Goal: Task Accomplishment & Management: Manage account settings

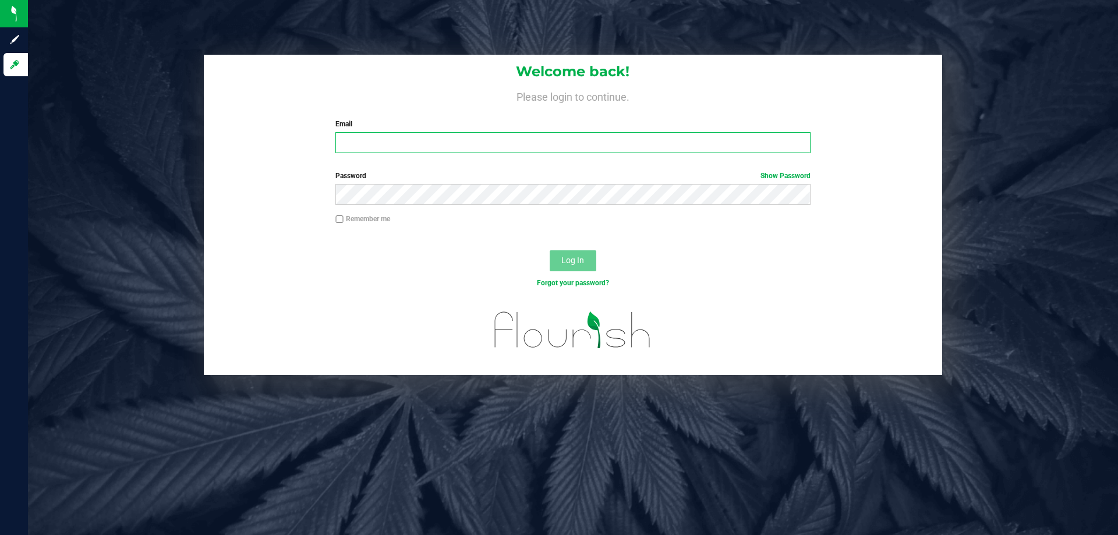
click at [439, 150] on input "Email" at bounding box center [572, 142] width 474 height 21
type input "[EMAIL_ADDRESS][DOMAIN_NAME]"
click at [549, 250] on button "Log In" at bounding box center [572, 260] width 47 height 21
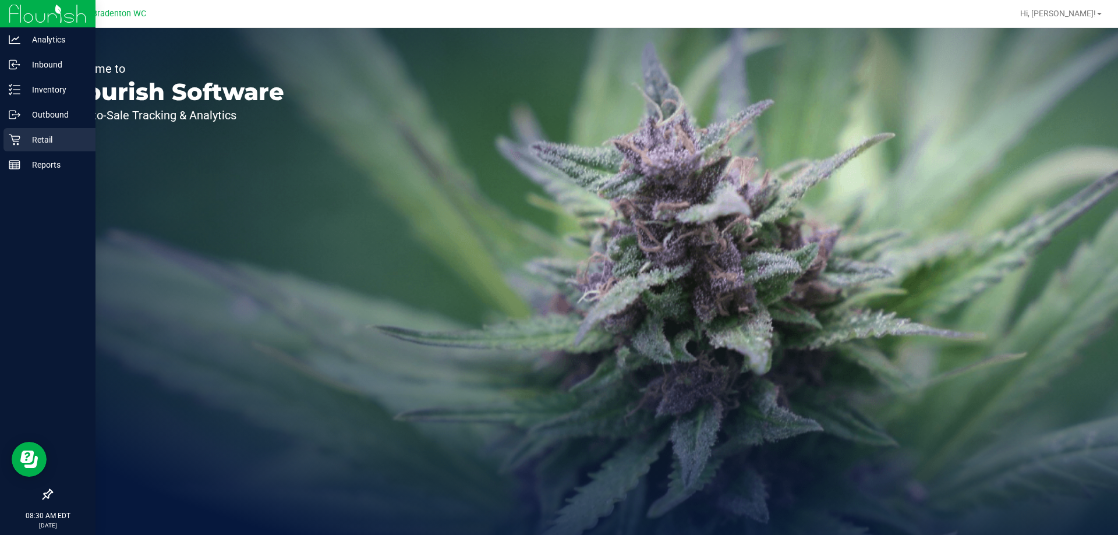
click at [54, 148] on div "Retail" at bounding box center [49, 139] width 92 height 23
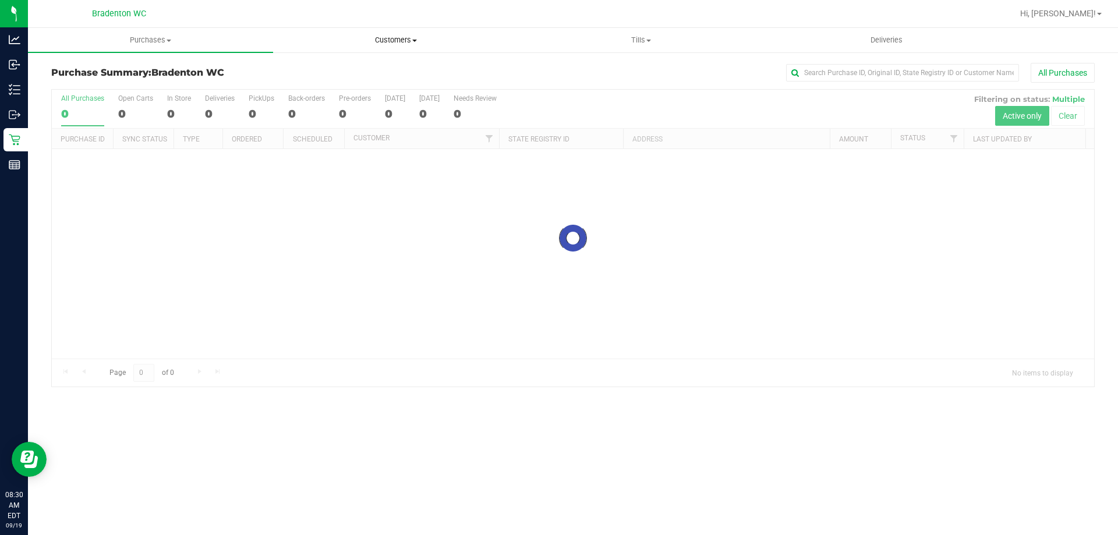
click at [398, 37] on span "Customers" at bounding box center [396, 40] width 244 height 10
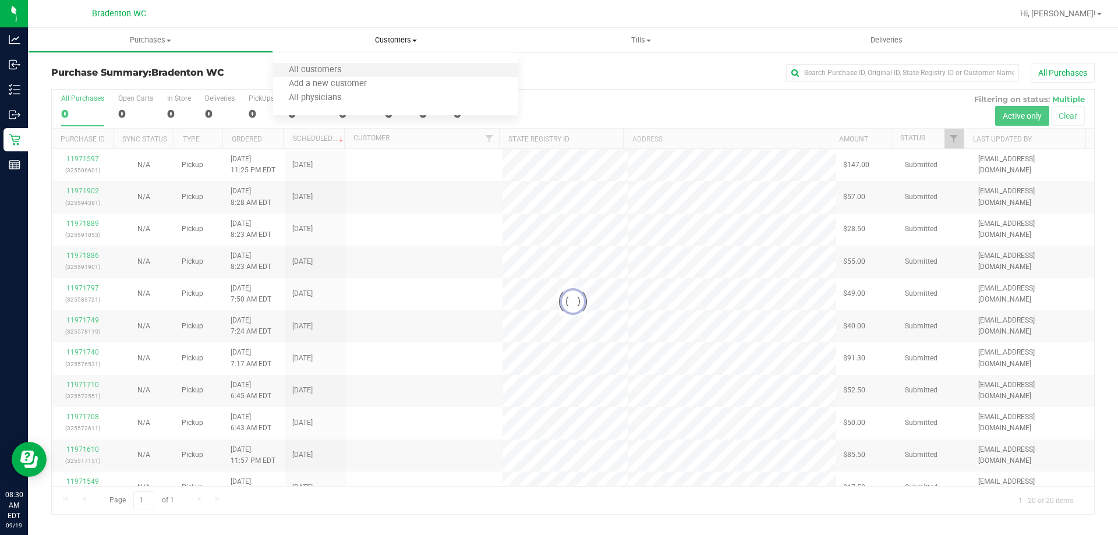
click at [378, 70] on li "All customers" at bounding box center [395, 70] width 245 height 14
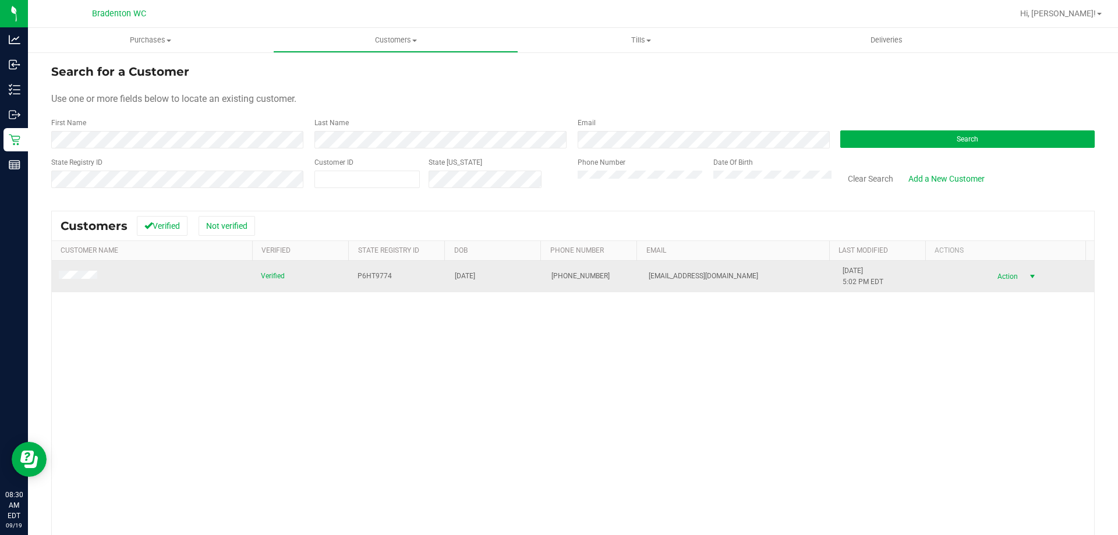
click at [1027, 274] on span "select" at bounding box center [1031, 276] width 9 height 9
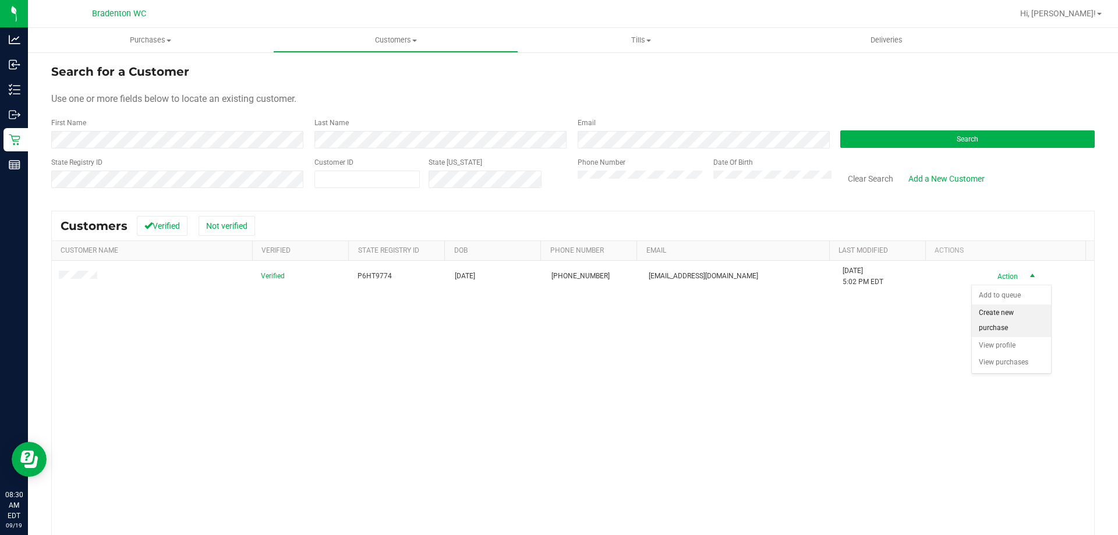
click at [1011, 325] on li "Create new purchase" at bounding box center [1010, 320] width 79 height 32
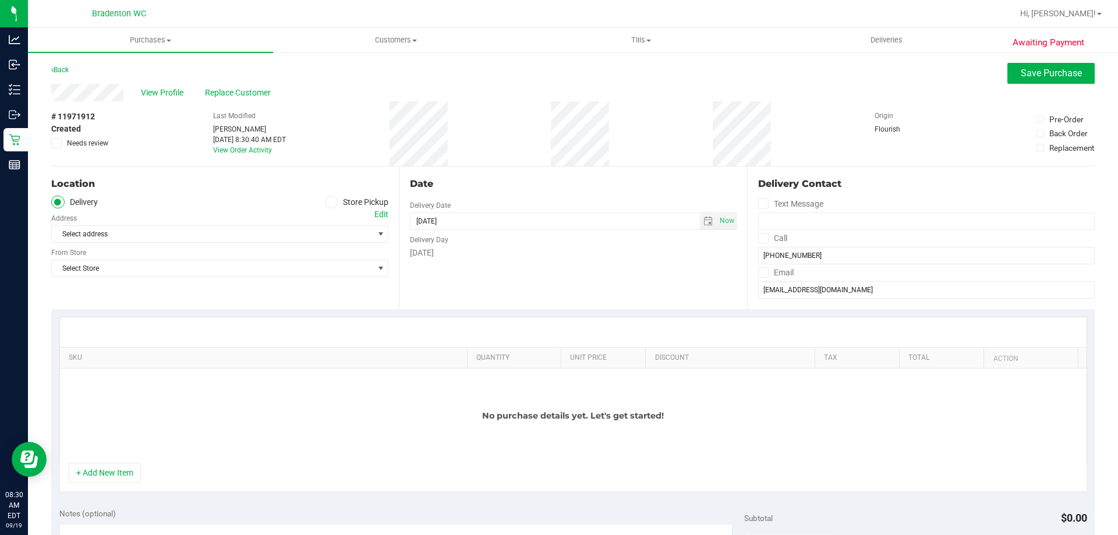
click at [330, 202] on icon at bounding box center [331, 202] width 7 height 0
click at [0, 0] on input "Store Pickup" at bounding box center [0, 0] width 0 height 0
click at [317, 239] on span "Select Store" at bounding box center [212, 234] width 321 height 16
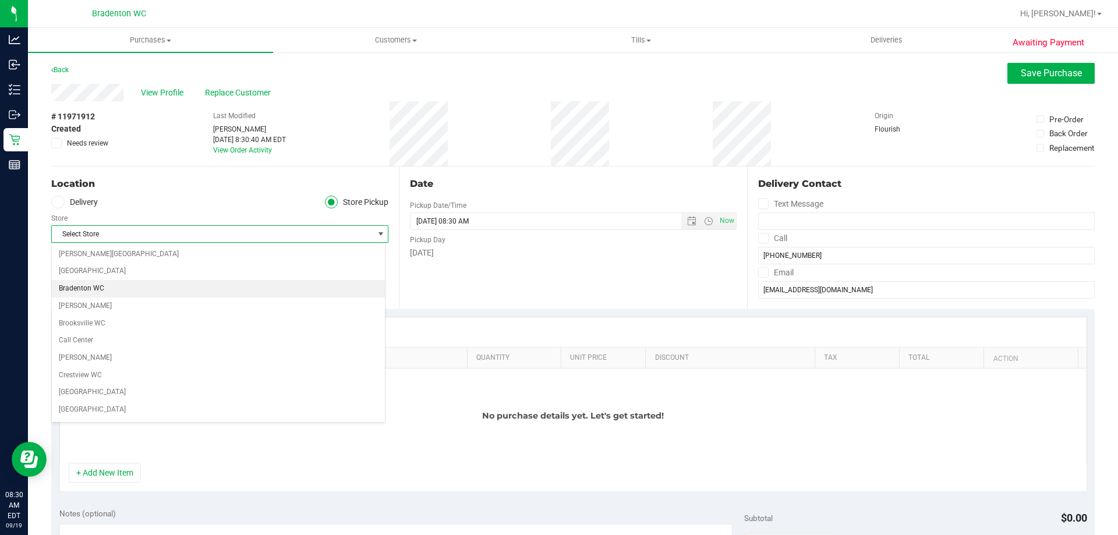
click at [81, 295] on li "Bradenton WC" at bounding box center [218, 288] width 333 height 17
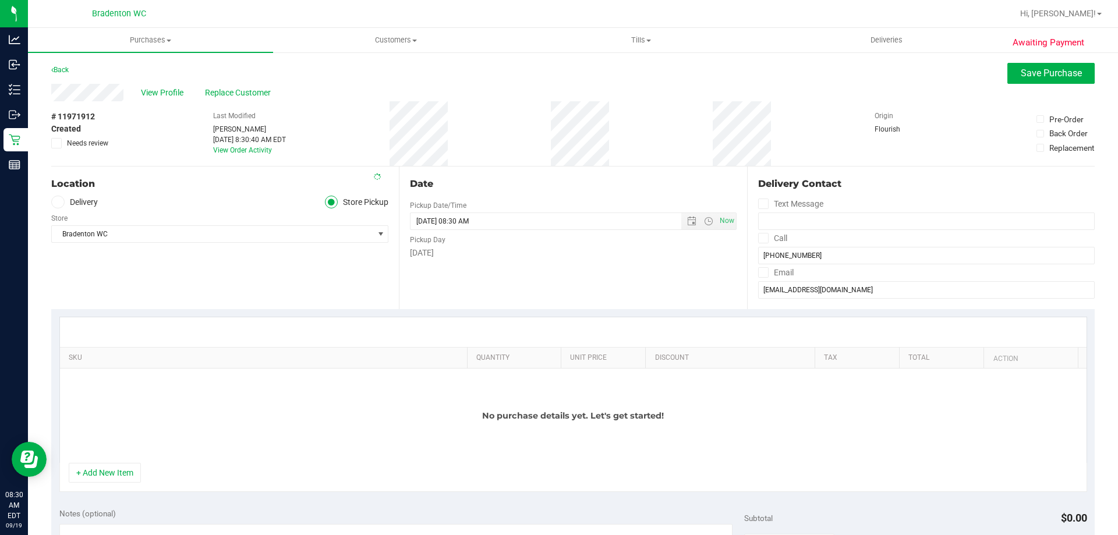
click at [119, 274] on div "Location Delivery Store Pickup Store Bradenton WC Select Store [PERSON_NAME][GE…" at bounding box center [224, 237] width 347 height 143
click at [104, 462] on div "No purchase details yet. Let's get started!" at bounding box center [573, 415] width 1026 height 94
click at [112, 469] on button "+ Add New Item" at bounding box center [105, 473] width 72 height 20
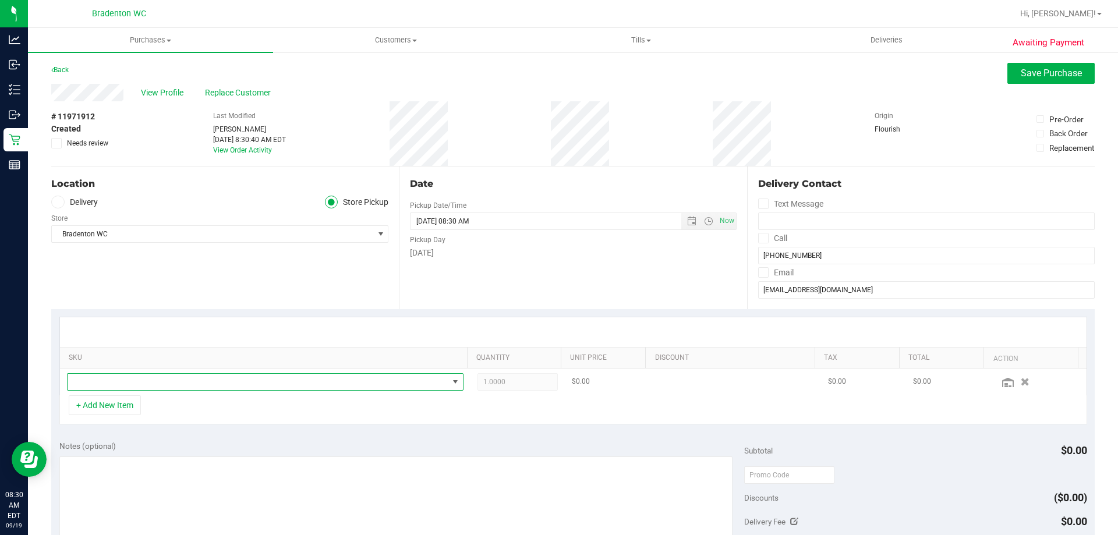
click at [166, 385] on span "NO DATA FOUND" at bounding box center [258, 382] width 381 height 16
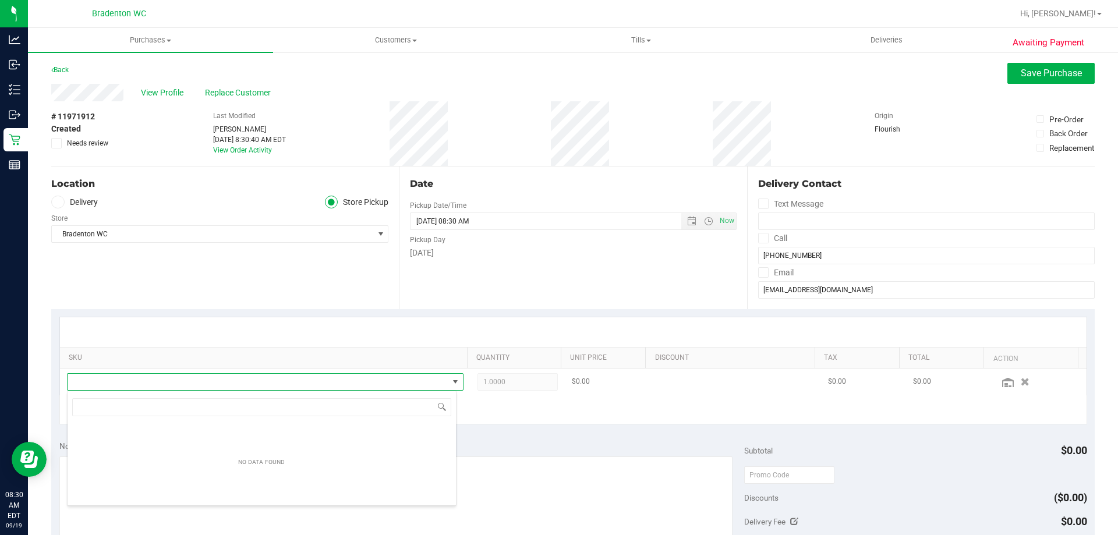
scroll to position [17, 386]
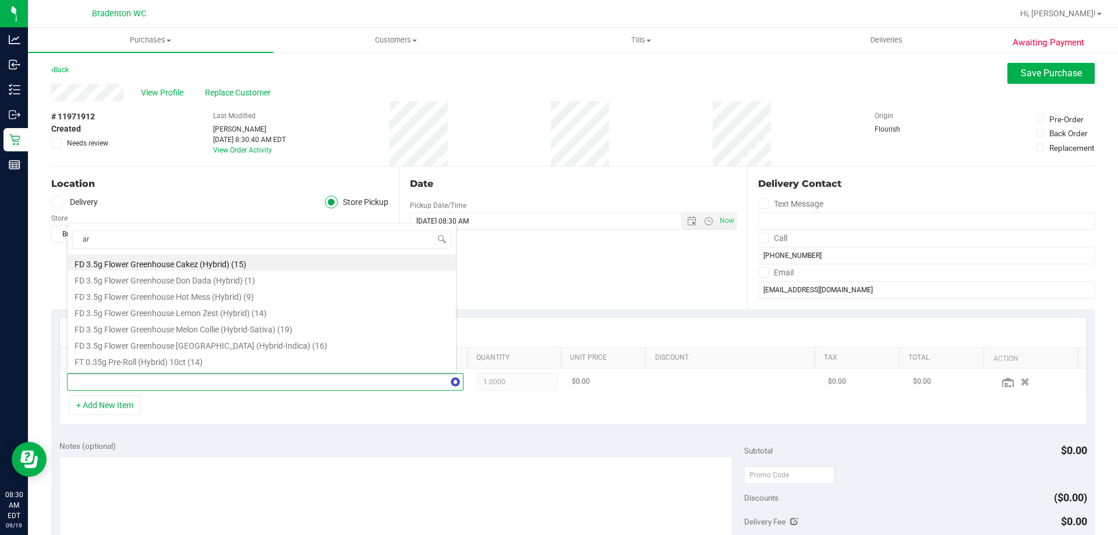
type input "arz"
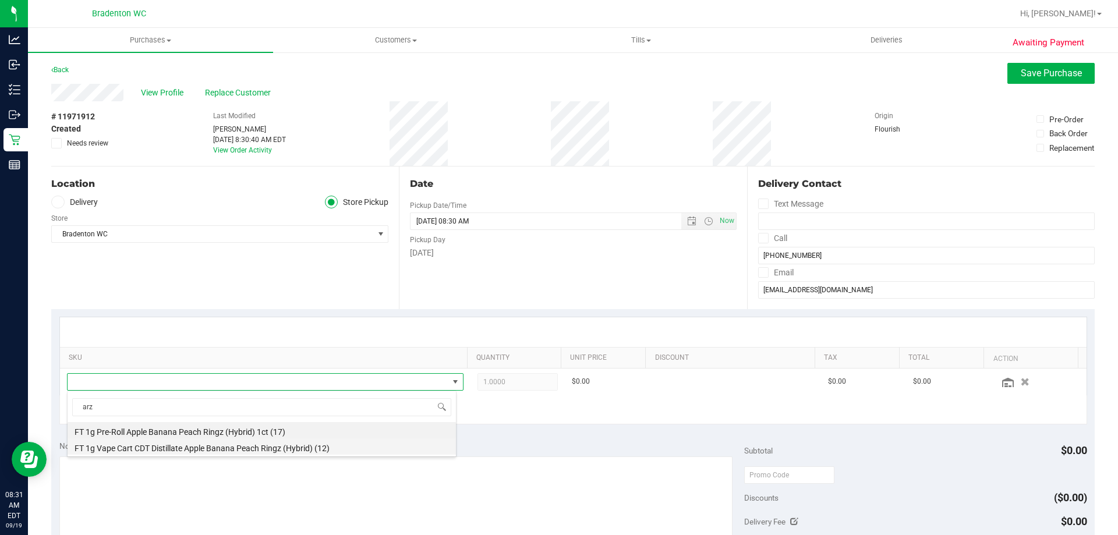
click at [254, 444] on li "FT 1g Vape Cart CDT Distillate Apple Banana Peach Ringz (Hybrid) (12)" at bounding box center [262, 446] width 388 height 16
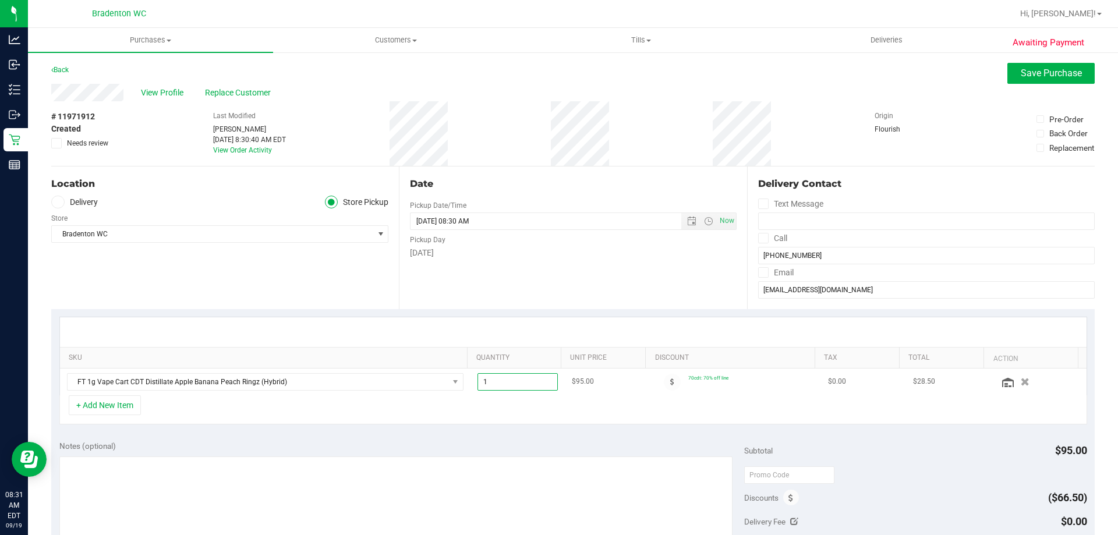
click at [542, 378] on span "1.00 1" at bounding box center [517, 381] width 81 height 17
click at [542, 378] on input "1" at bounding box center [518, 382] width 80 height 16
type input "2"
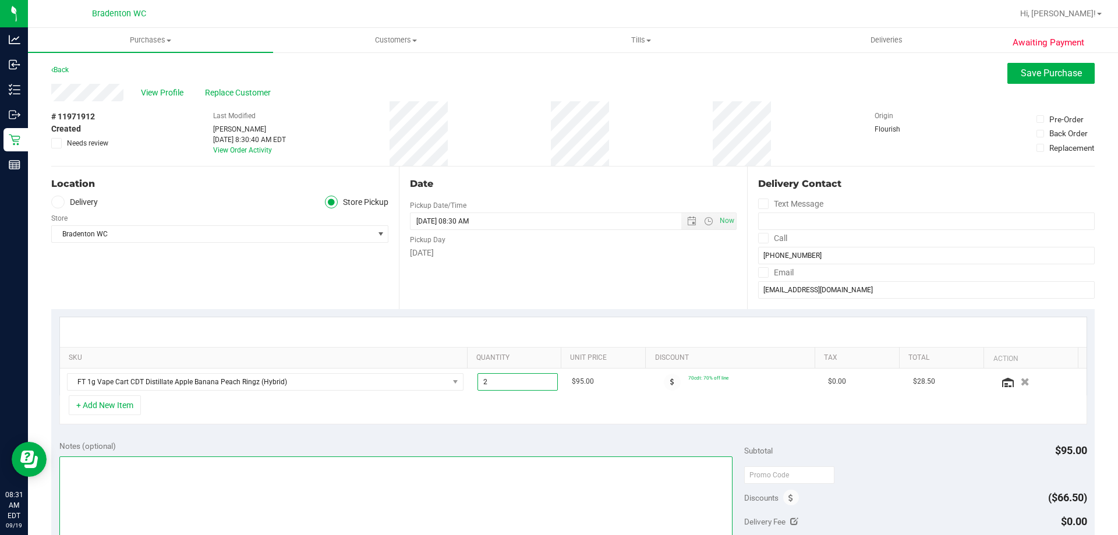
type input "2.00"
click at [506, 458] on textarea at bounding box center [395, 512] width 673 height 112
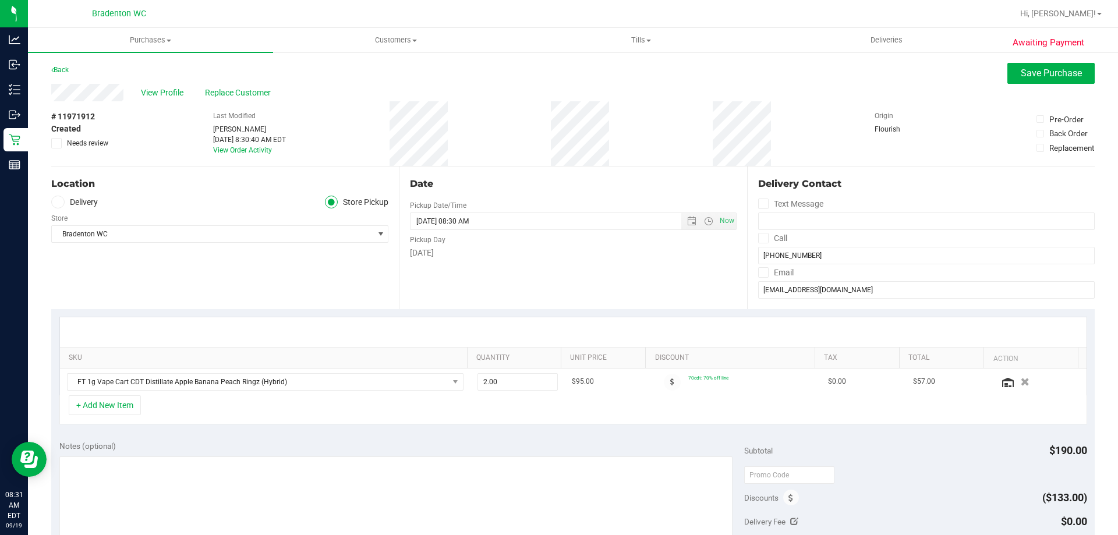
click at [472, 423] on div "+ Add New Item" at bounding box center [572, 409] width 1027 height 29
click at [130, 401] on button "+ Add New Item" at bounding box center [105, 405] width 72 height 20
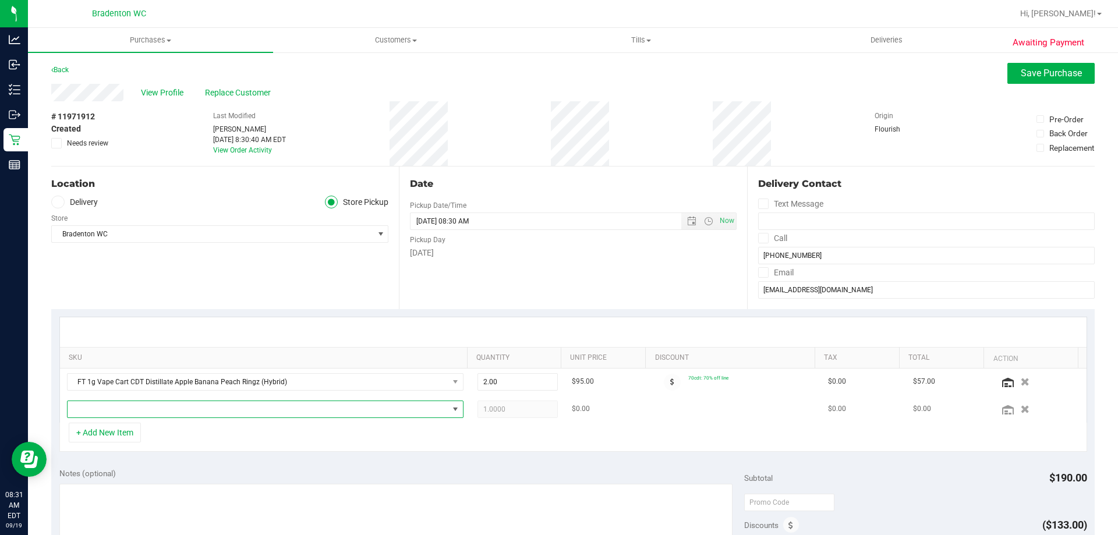
click at [132, 402] on span "NO DATA FOUND" at bounding box center [258, 409] width 381 height 16
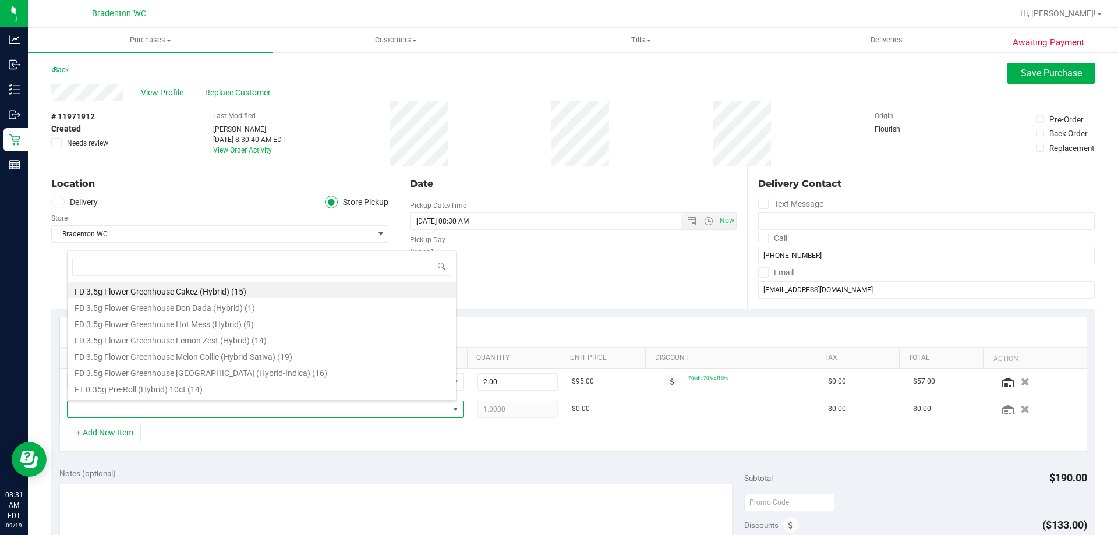
click at [216, 437] on div "+ Add New Item" at bounding box center [572, 437] width 1027 height 29
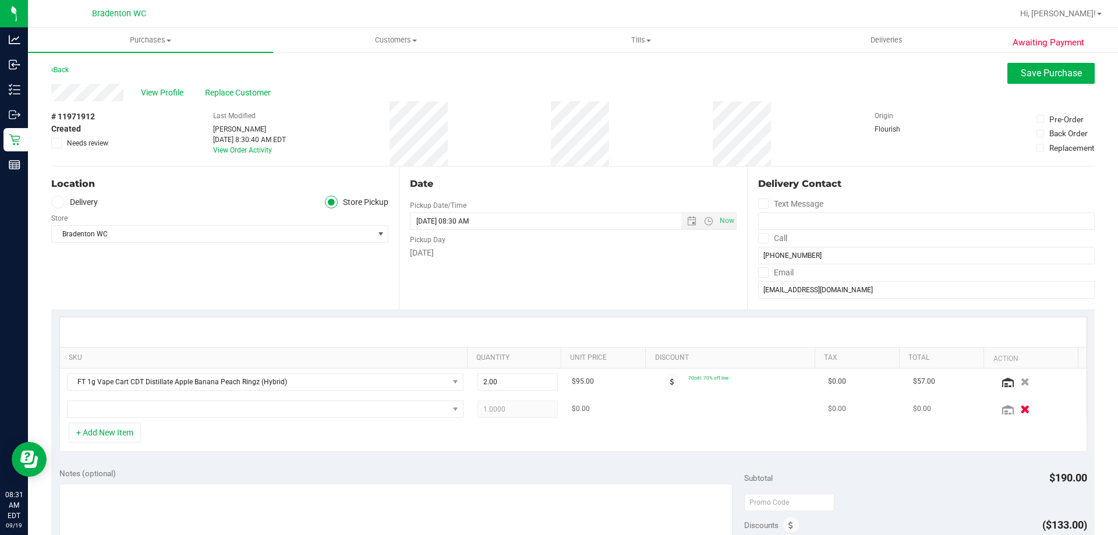
click at [1020, 408] on icon "button" at bounding box center [1025, 409] width 10 height 9
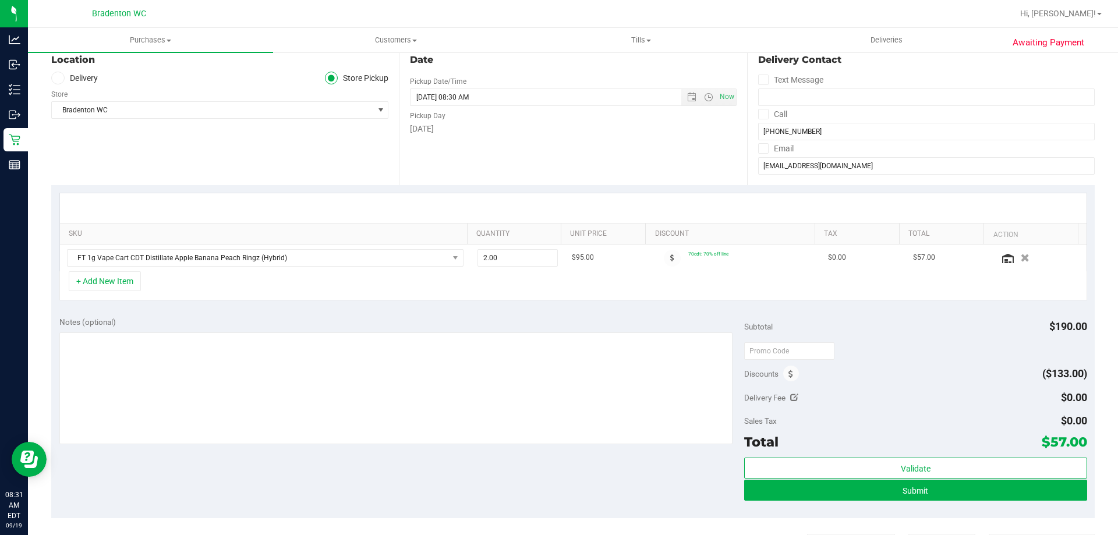
scroll to position [116, 0]
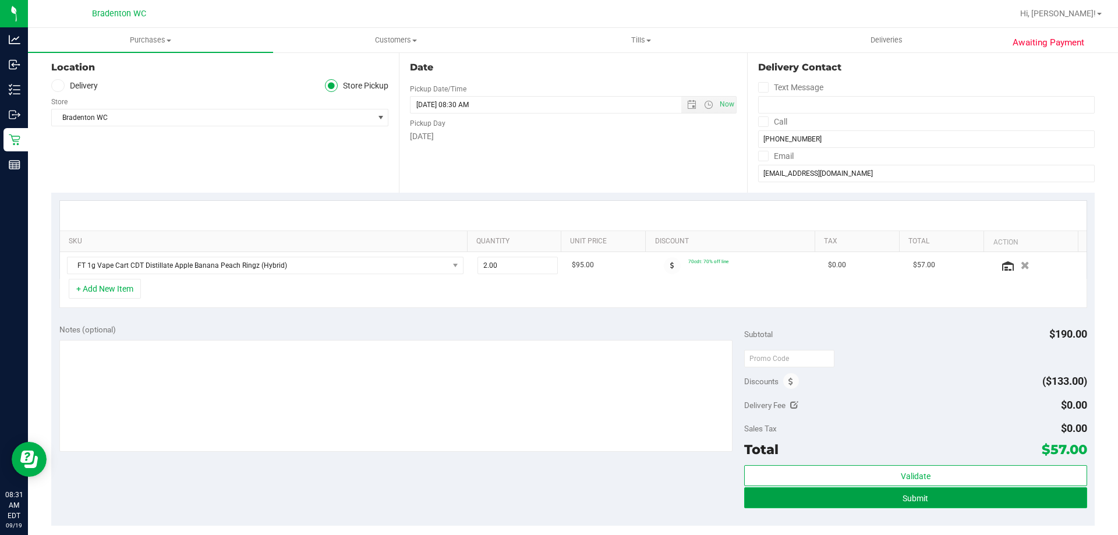
click at [925, 493] on button "Submit" at bounding box center [915, 497] width 342 height 21
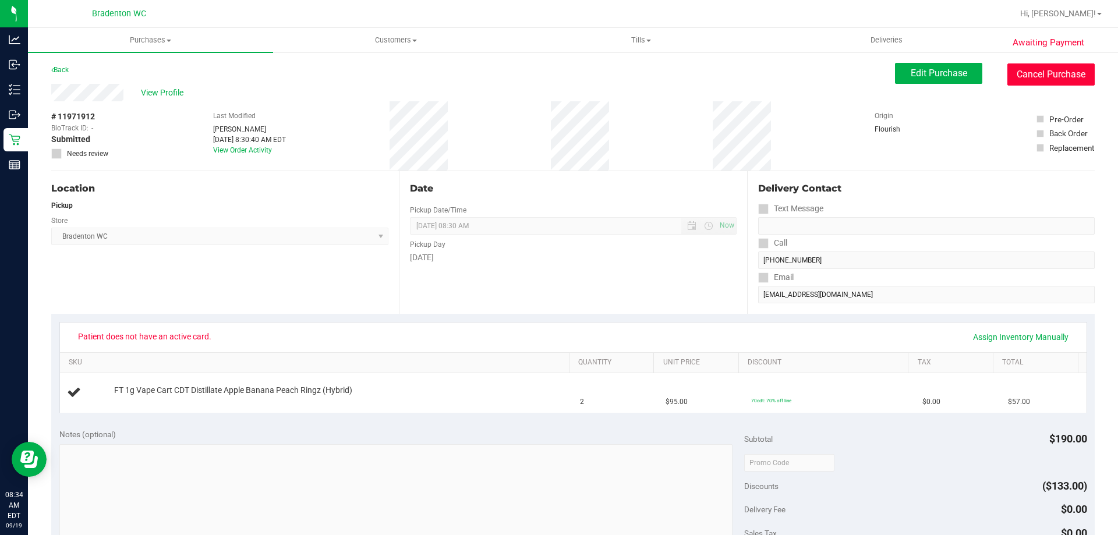
click at [1042, 84] on button "Cancel Purchase" at bounding box center [1050, 74] width 87 height 22
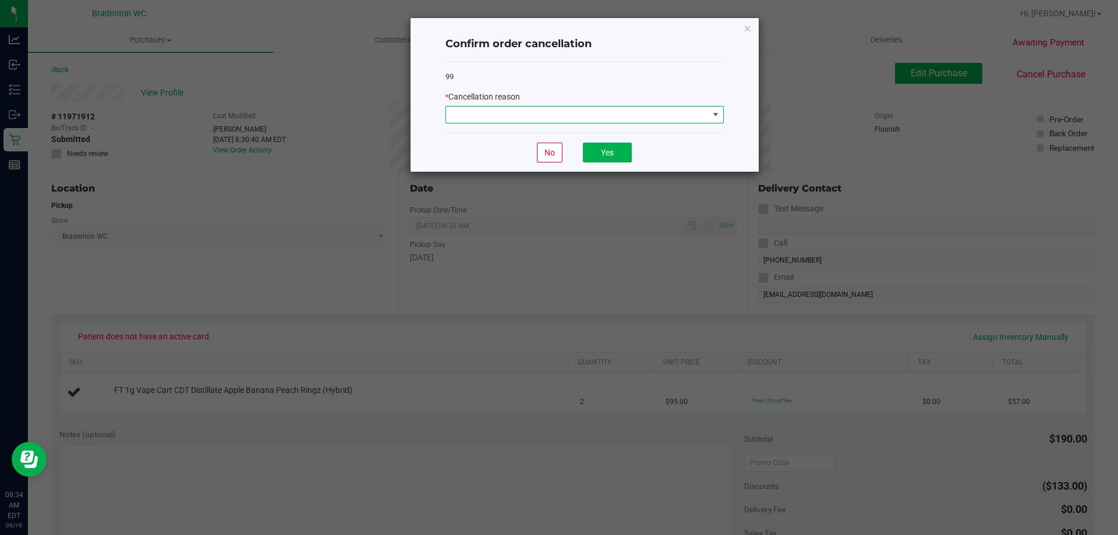
click at [713, 118] on span at bounding box center [715, 114] width 9 height 9
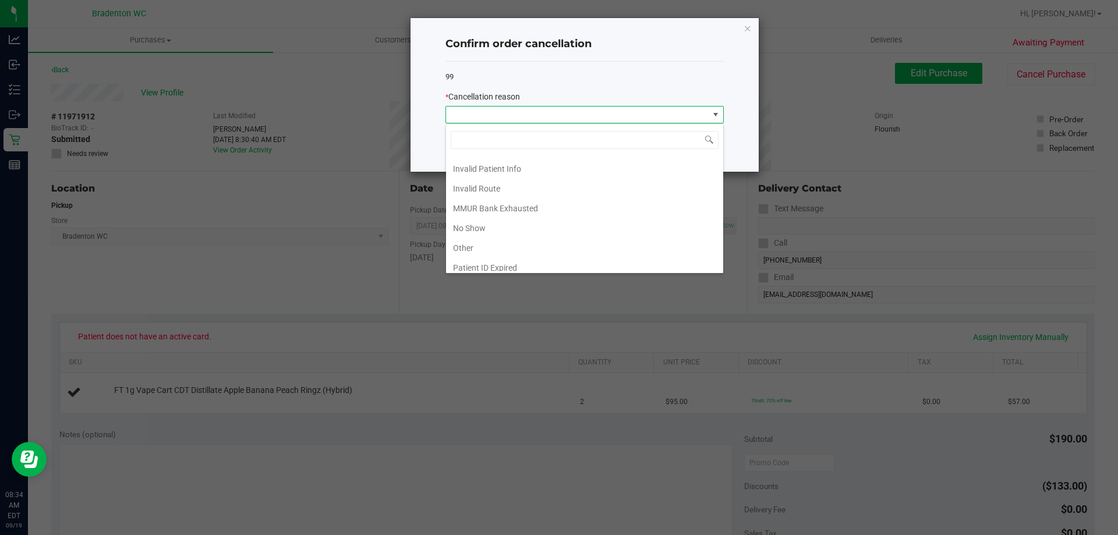
scroll to position [62, 0]
click at [501, 242] on li "Patient ID Expired" at bounding box center [584, 242] width 277 height 20
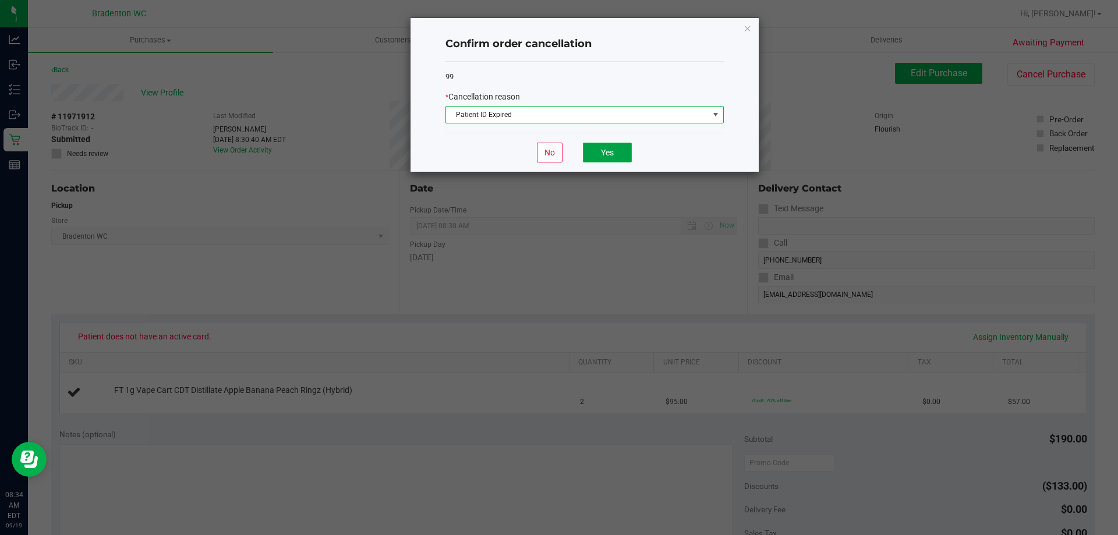
click at [615, 152] on button "Yes" at bounding box center [607, 153] width 49 height 20
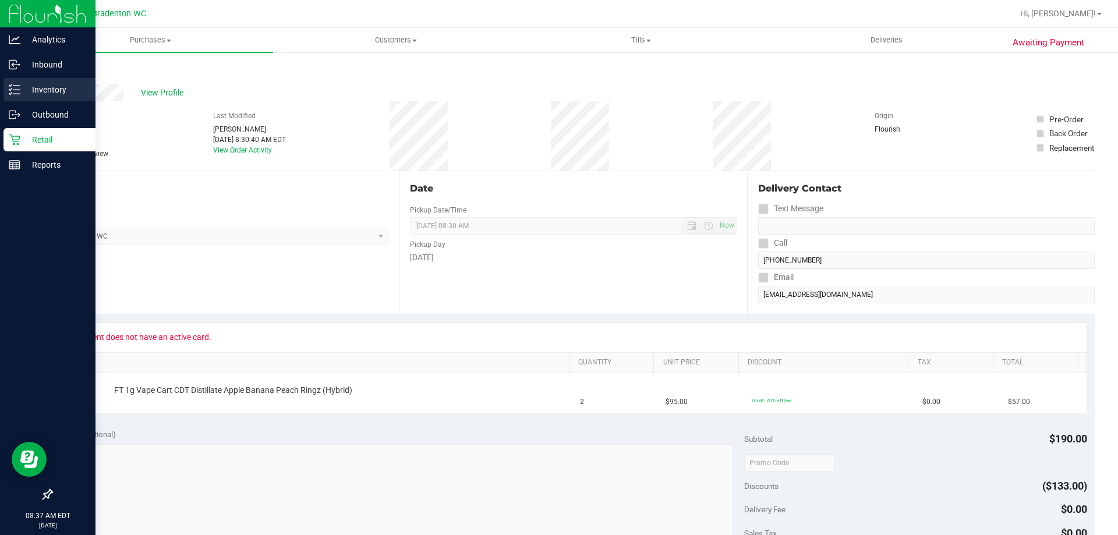
click at [18, 88] on icon at bounding box center [15, 90] width 12 height 12
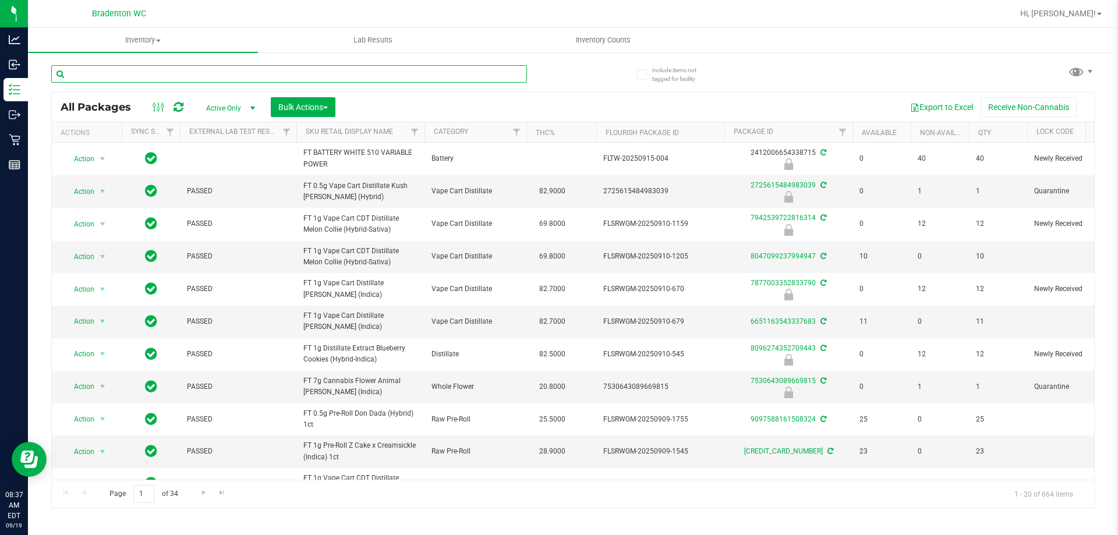
click at [100, 74] on input "text" at bounding box center [289, 73] width 476 height 17
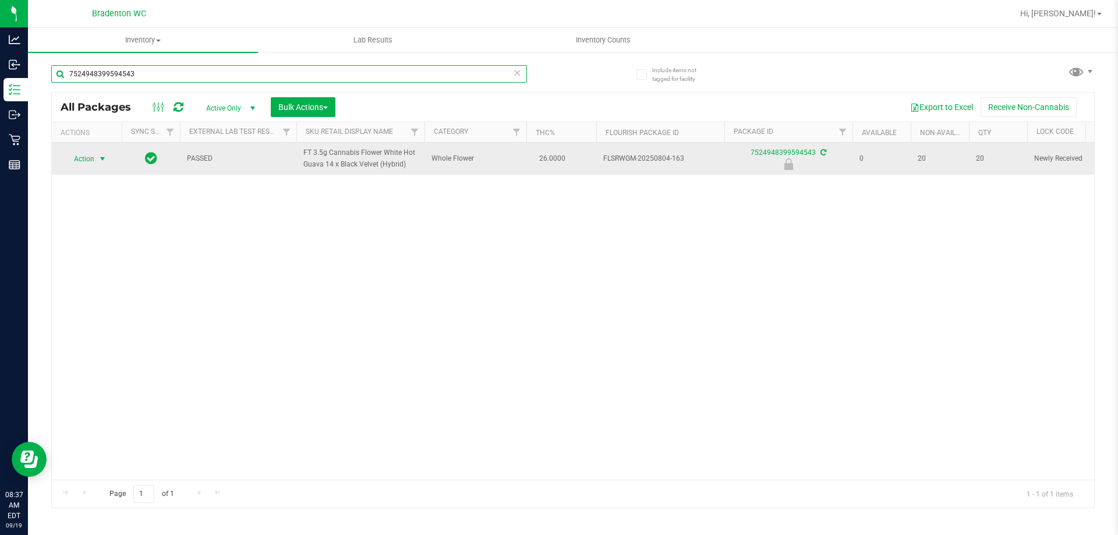
type input "7524948399594543"
click at [98, 160] on span "select" at bounding box center [102, 158] width 9 height 9
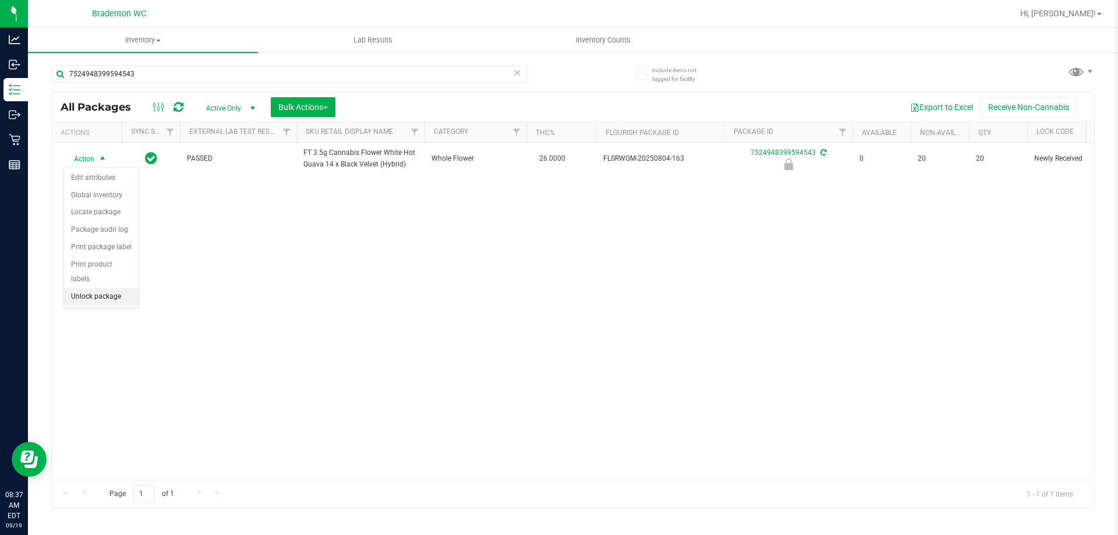
click at [91, 288] on li "Unlock package" at bounding box center [101, 296] width 75 height 17
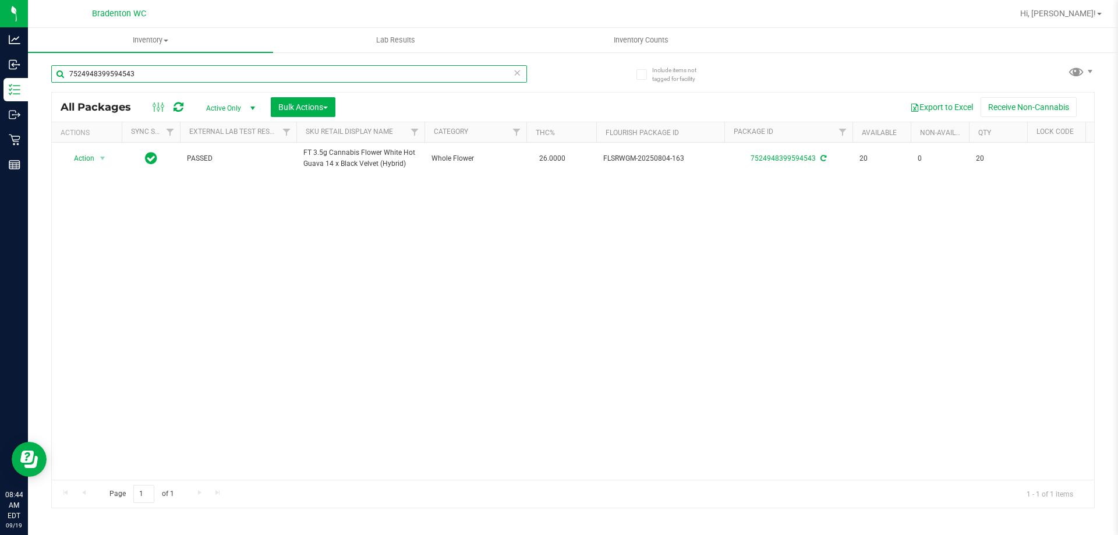
click at [239, 72] on input "7524948399594543" at bounding box center [289, 73] width 476 height 17
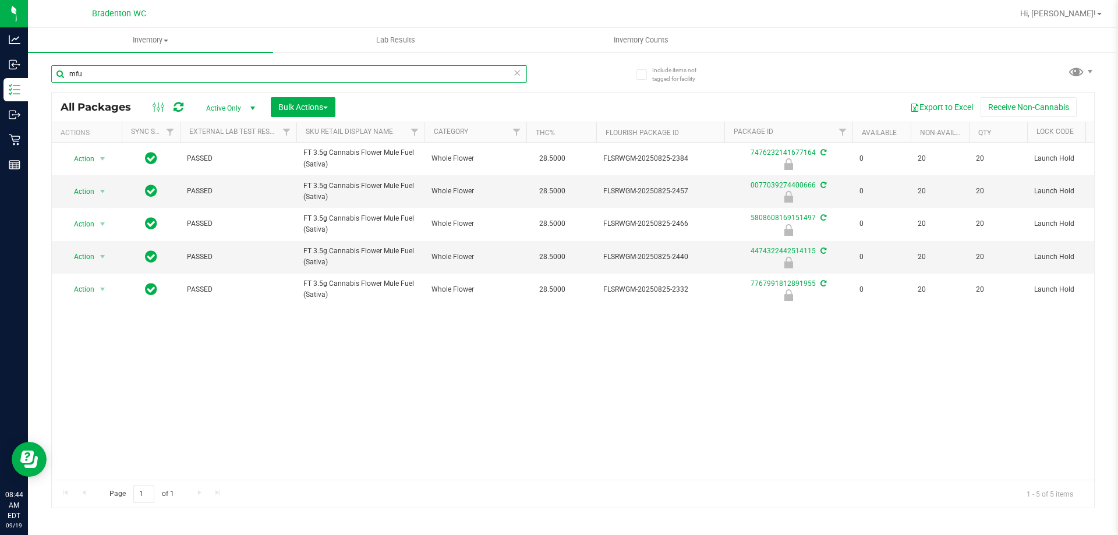
type input "mfu"
click at [816, 431] on div "Action Action Edit attributes Global inventory Locate package Package audit log…" at bounding box center [573, 311] width 1042 height 337
click at [275, 107] on button "Bulk Actions" at bounding box center [303, 107] width 65 height 20
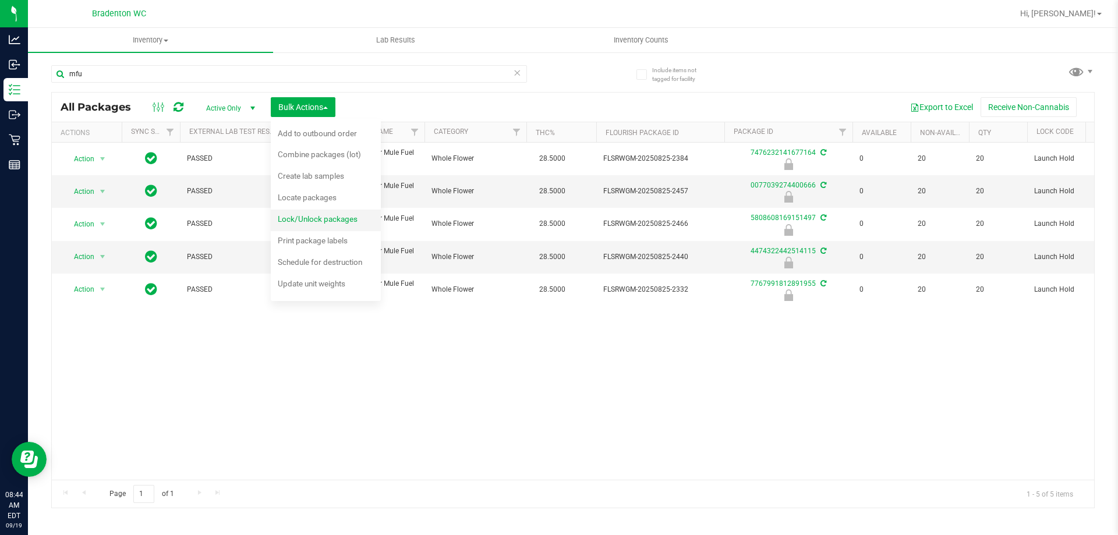
click at [316, 218] on span "Lock/Unlock packages" at bounding box center [318, 218] width 80 height 9
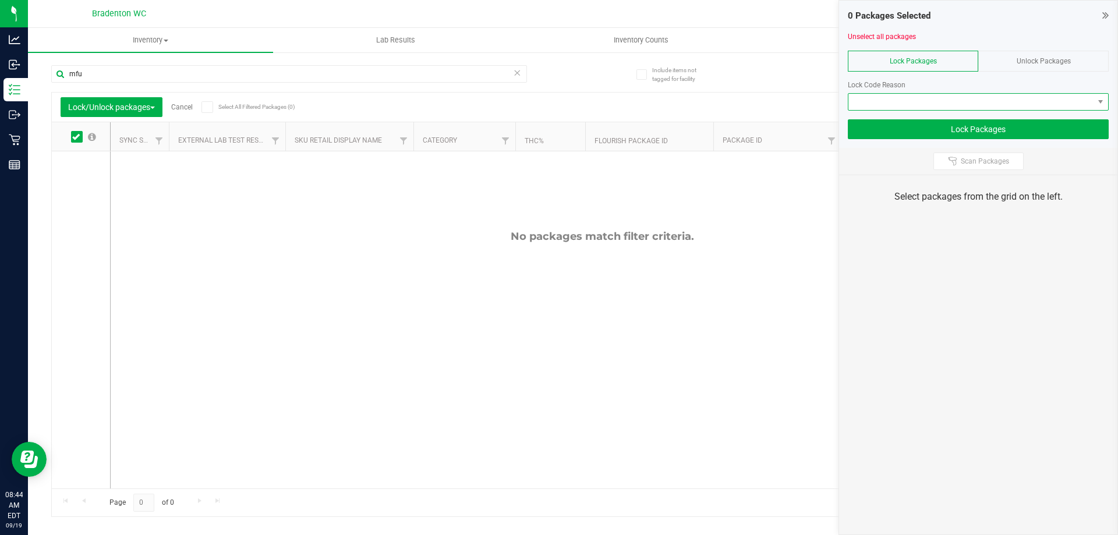
click at [930, 99] on span at bounding box center [970, 102] width 245 height 16
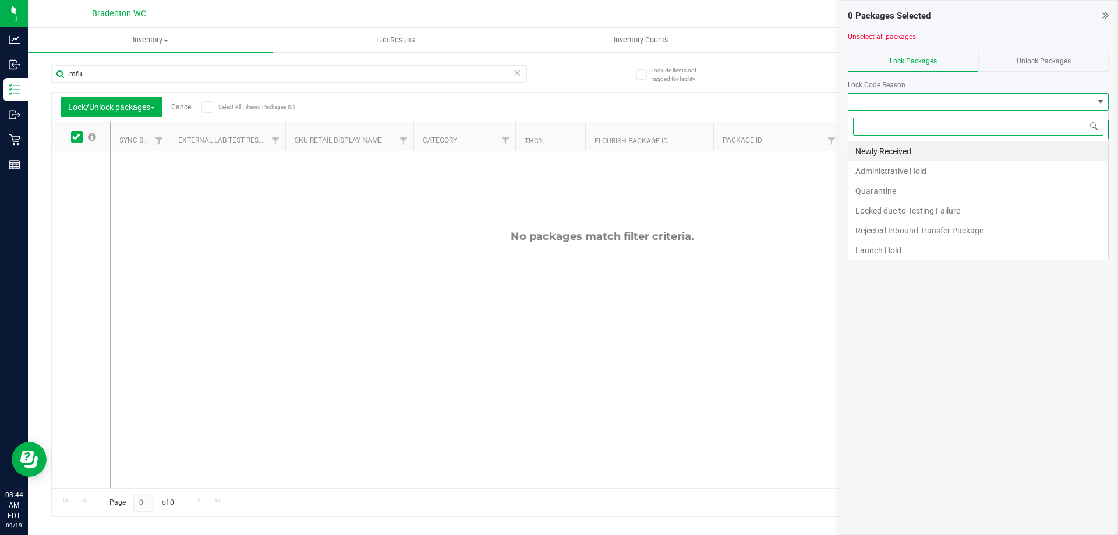
scroll to position [17, 261]
click at [999, 56] on div "Unlock Packages" at bounding box center [1043, 61] width 130 height 21
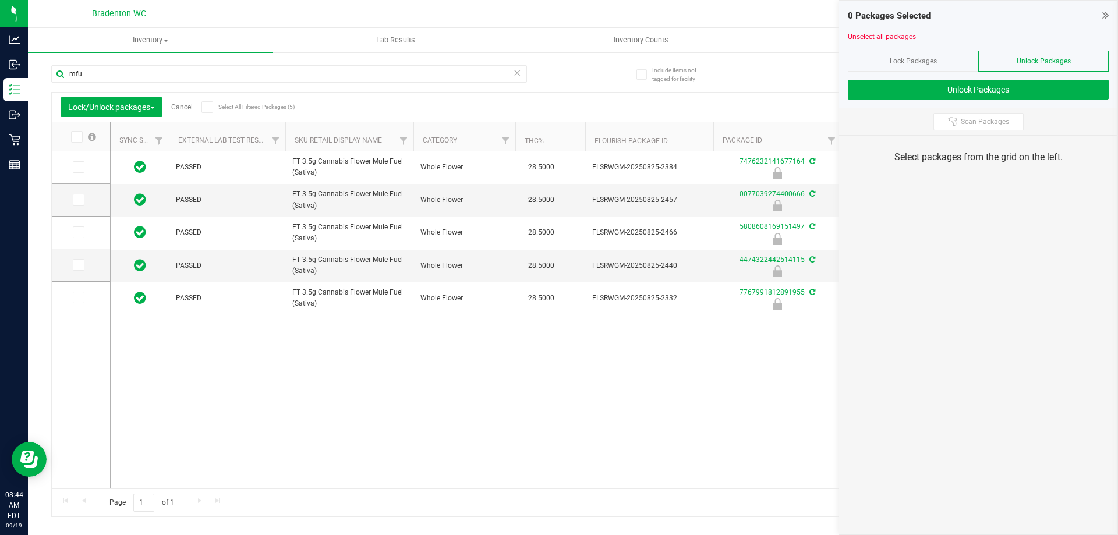
click at [81, 135] on label at bounding box center [83, 137] width 45 height 12
click at [0, 0] on input "checkbox" at bounding box center [0, 0] width 0 height 0
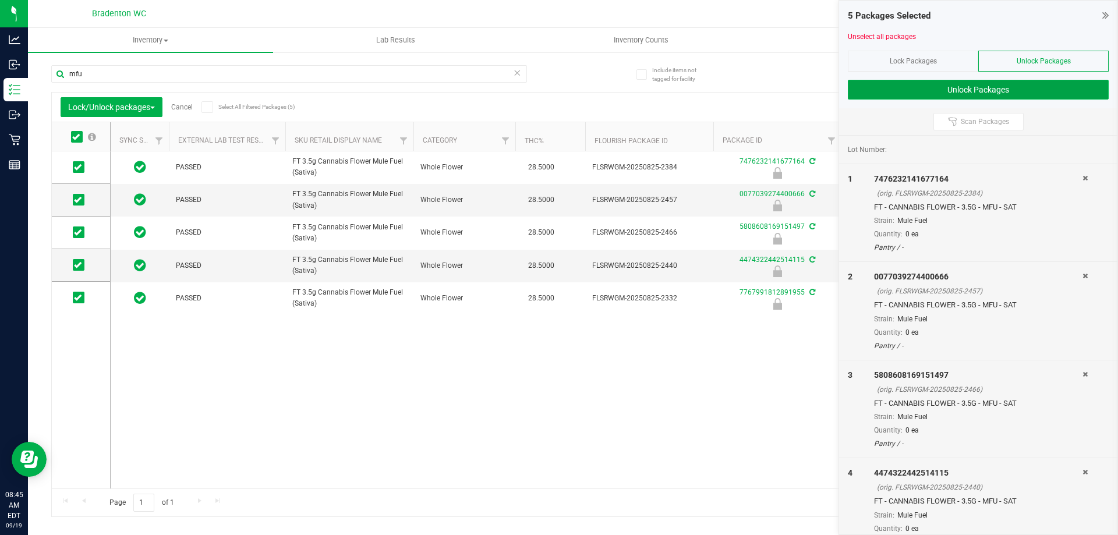
click at [975, 90] on button "Unlock Packages" at bounding box center [977, 90] width 261 height 20
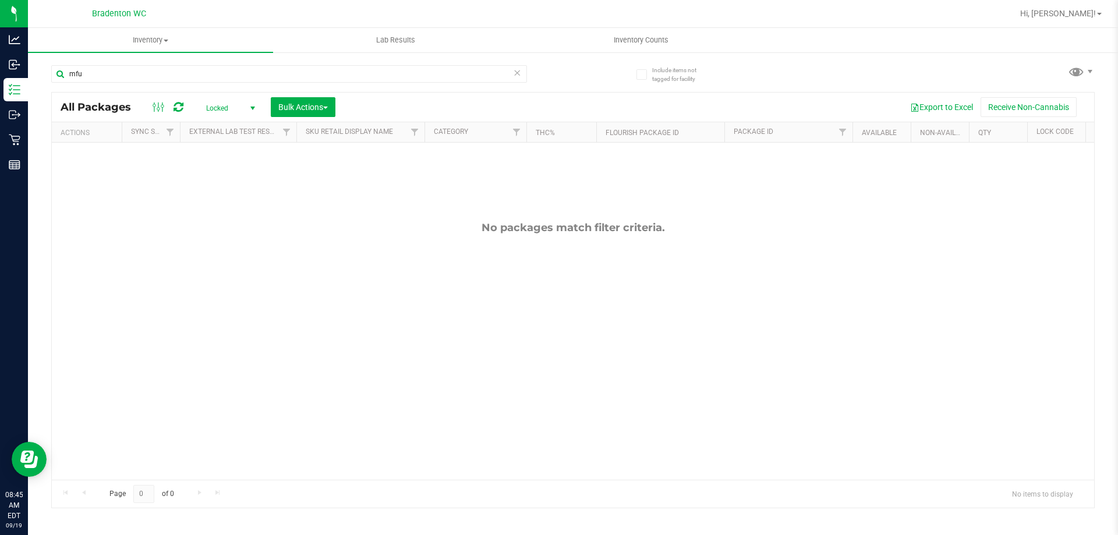
click at [515, 17] on div at bounding box center [610, 13] width 804 height 23
click at [224, 108] on span "Locked" at bounding box center [228, 108] width 64 height 16
click at [231, 130] on li "Active Only" at bounding box center [227, 126] width 63 height 17
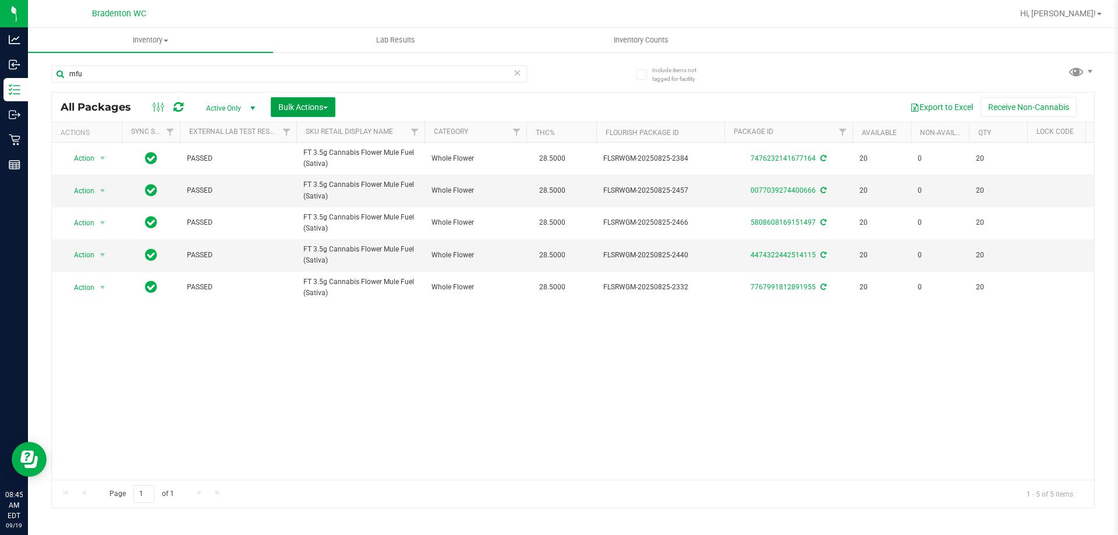
click at [291, 105] on span "Bulk Actions" at bounding box center [302, 106] width 49 height 9
click at [342, 218] on span "Lock/Unlock packages" at bounding box center [318, 218] width 80 height 9
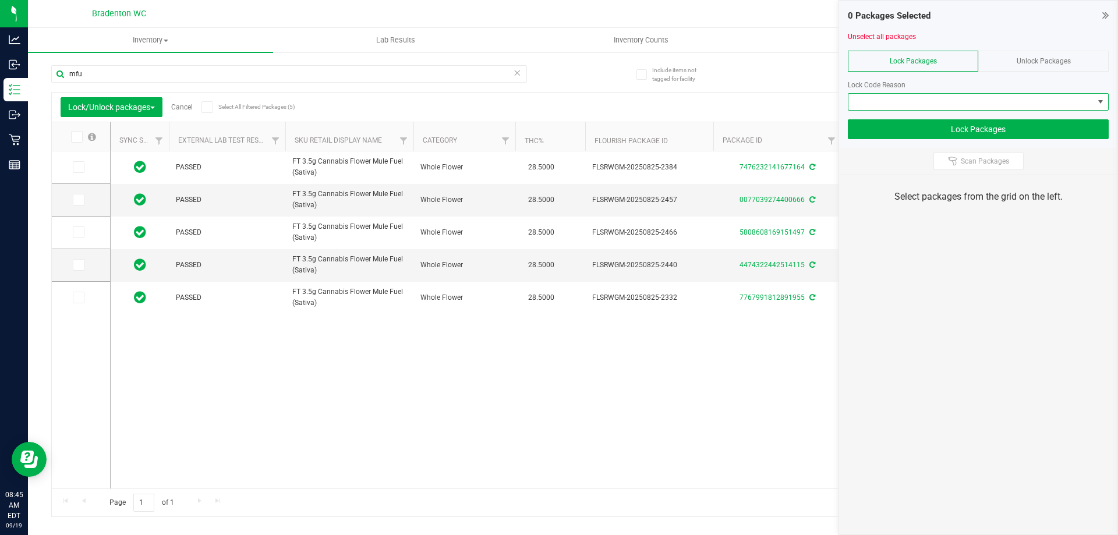
click at [953, 108] on span at bounding box center [970, 102] width 245 height 16
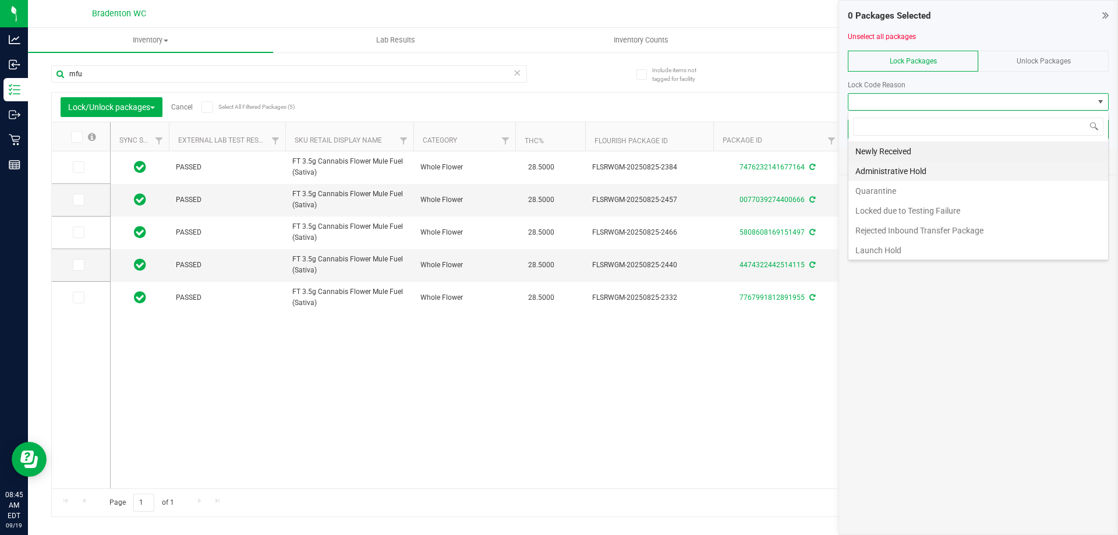
scroll to position [17, 261]
click at [895, 151] on li "Newly Received" at bounding box center [978, 151] width 260 height 20
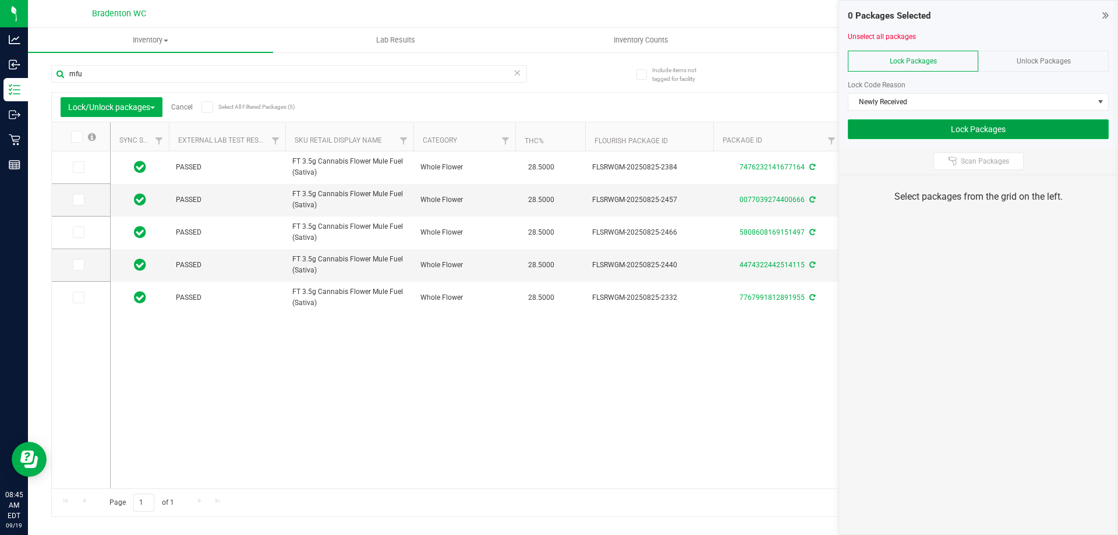
click at [966, 120] on button "Lock Packages" at bounding box center [977, 129] width 261 height 20
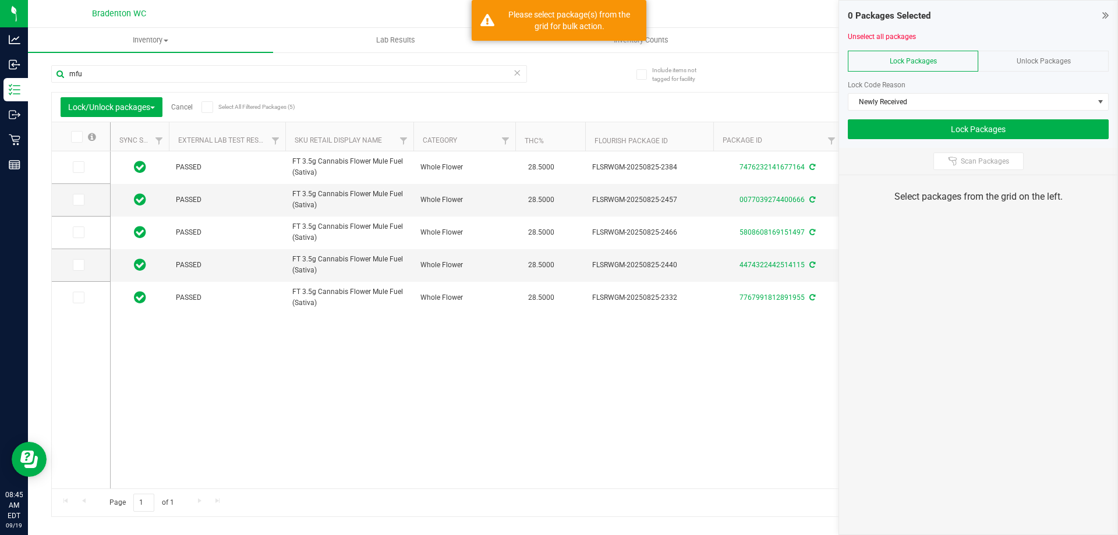
click at [76, 137] on icon at bounding box center [76, 137] width 8 height 0
click at [0, 0] on input "checkbox" at bounding box center [0, 0] width 0 height 0
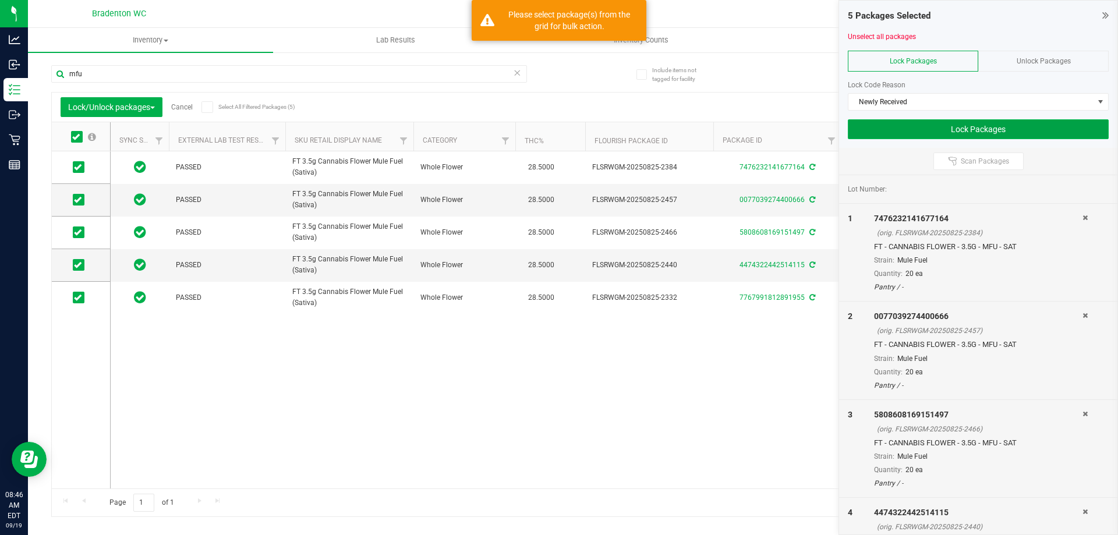
click at [1048, 119] on button "Lock Packages" at bounding box center [977, 129] width 261 height 20
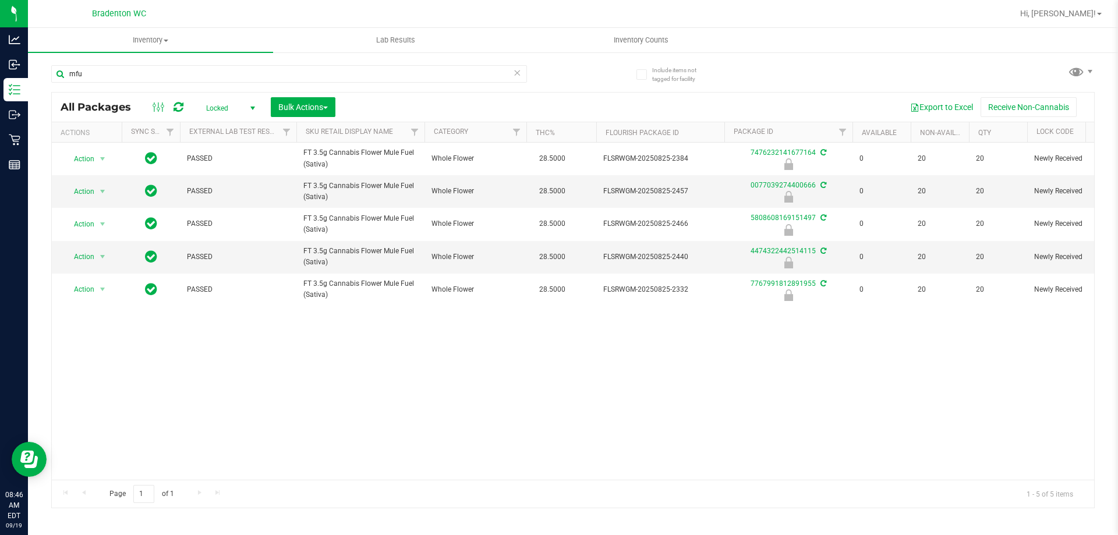
click at [146, 64] on div "mfu" at bounding box center [312, 73] width 522 height 37
click at [145, 71] on input "mfu" at bounding box center [289, 73] width 476 height 17
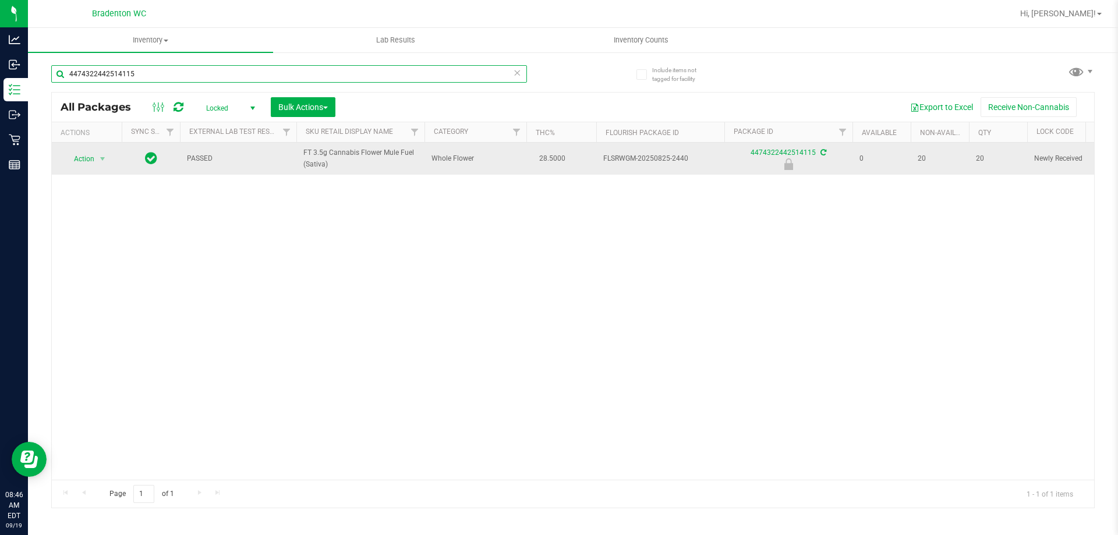
type input "4474322442514115"
click at [75, 167] on td "Action Action Edit attributes Global inventory Locate package Package audit log…" at bounding box center [87, 159] width 70 height 32
click at [79, 160] on span "Action" at bounding box center [78, 159] width 31 height 16
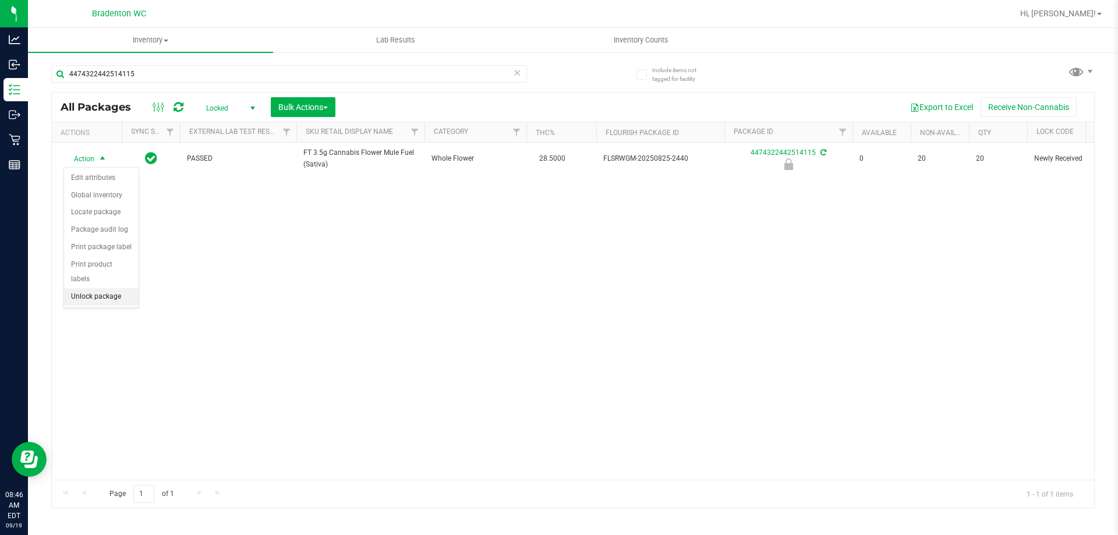
click at [119, 288] on li "Unlock package" at bounding box center [101, 296] width 75 height 17
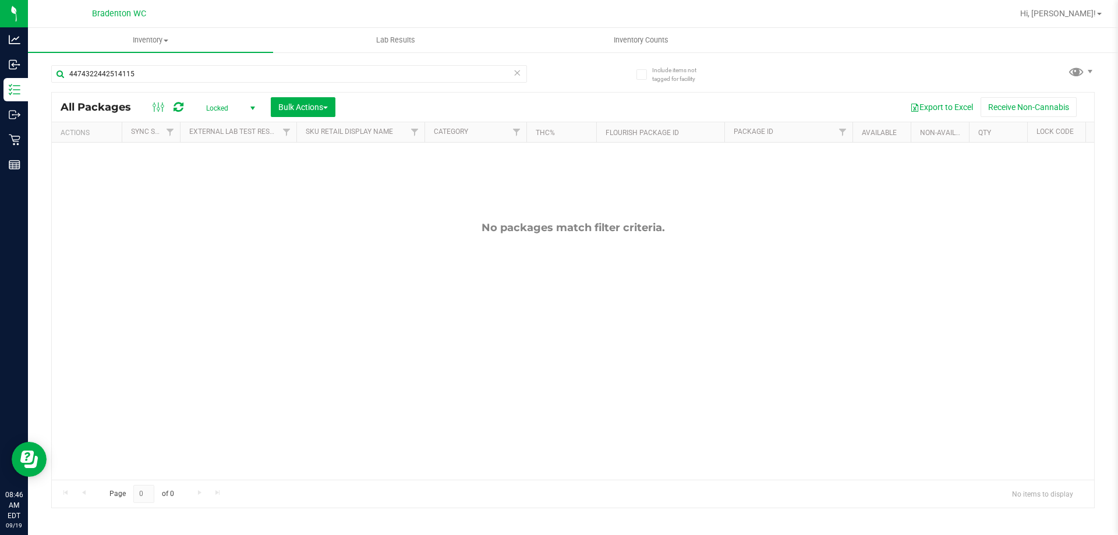
click at [224, 109] on span "Locked" at bounding box center [228, 108] width 64 height 16
click at [228, 129] on li "Active Only" at bounding box center [227, 126] width 63 height 17
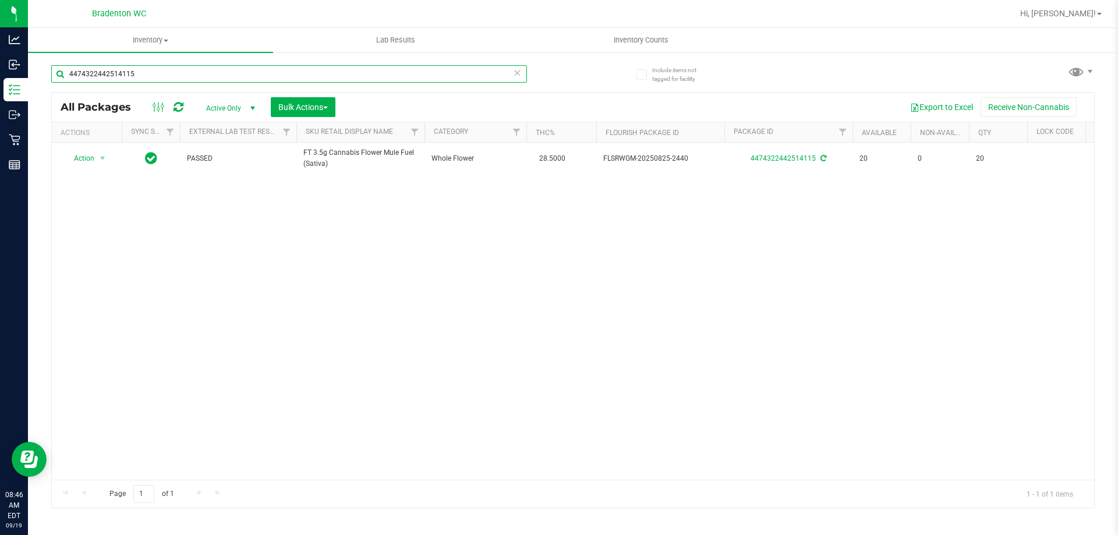
drag, startPoint x: 276, startPoint y: 79, endPoint x: 282, endPoint y: 63, distance: 17.5
click at [277, 79] on input "4474322442514115" at bounding box center [289, 73] width 476 height 17
click at [282, 63] on div "4474322442514115" at bounding box center [312, 73] width 522 height 37
click at [282, 69] on input "4474322442514115" at bounding box center [289, 73] width 476 height 17
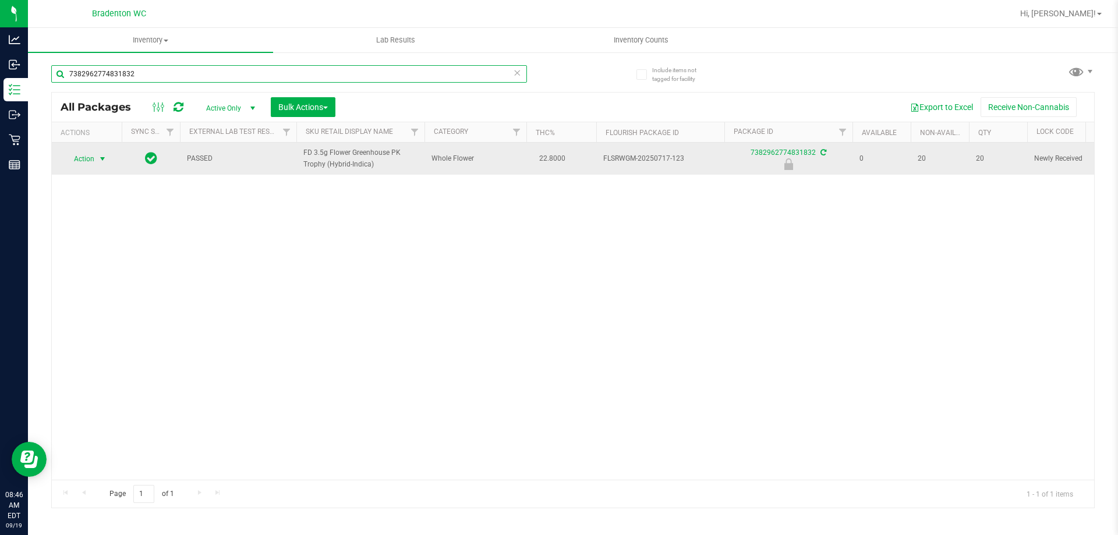
type input "7382962774831832"
click at [103, 167] on td "Action Action Edit attributes Global inventory Locate package Package audit log…" at bounding box center [87, 159] width 70 height 32
click at [94, 155] on span "Action" at bounding box center [78, 159] width 31 height 16
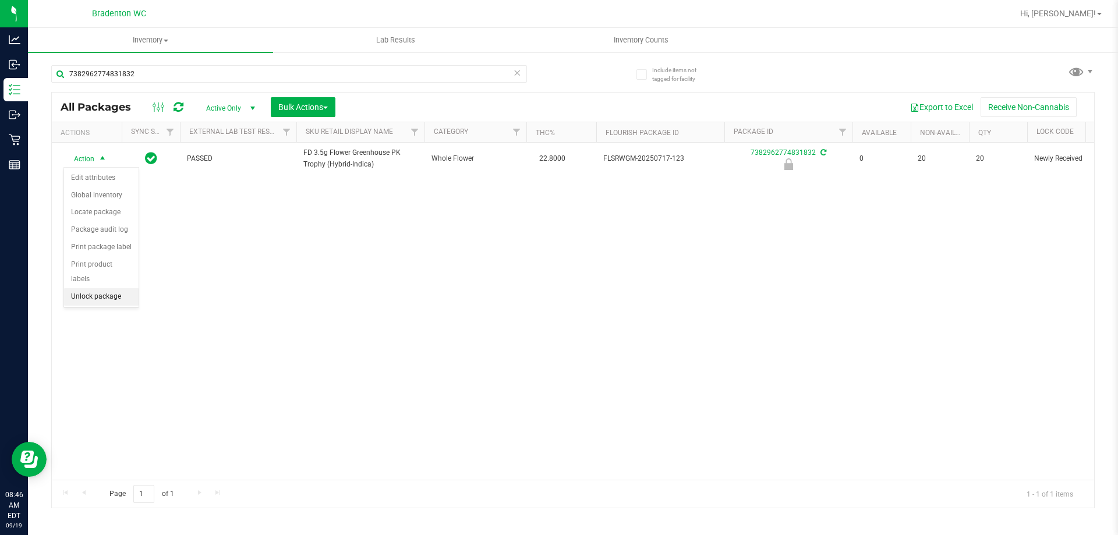
click at [106, 288] on li "Unlock package" at bounding box center [101, 296] width 75 height 17
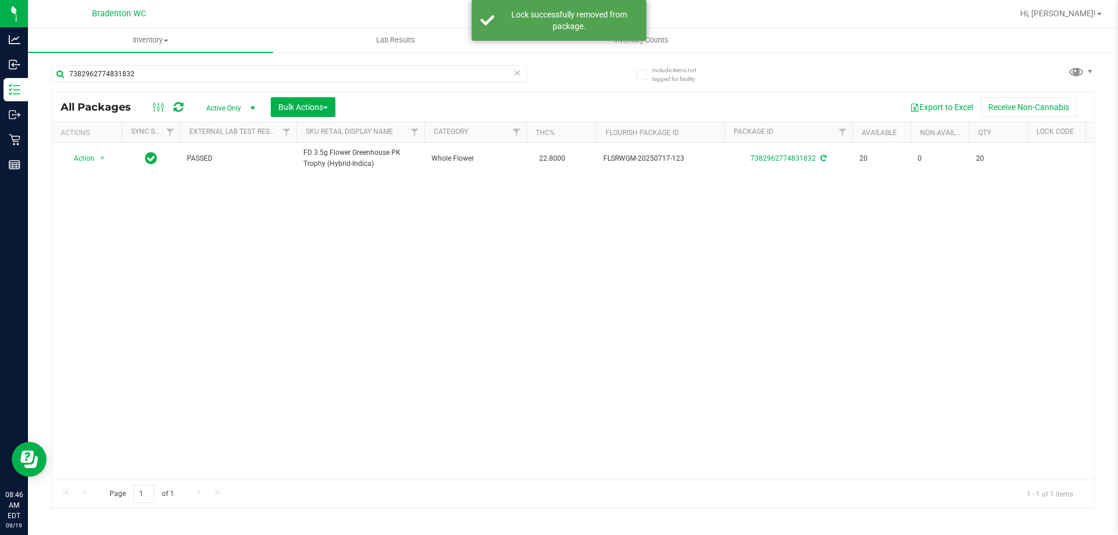
click at [534, 94] on div "All Packages Active Only Active Only Lab Samples Locked All External Internal B…" at bounding box center [573, 107] width 1042 height 29
click at [219, 296] on div "Action Action Adjust qty Create package Edit attributes Global inventory Locate…" at bounding box center [573, 311] width 1042 height 337
click at [516, 66] on icon at bounding box center [517, 72] width 8 height 14
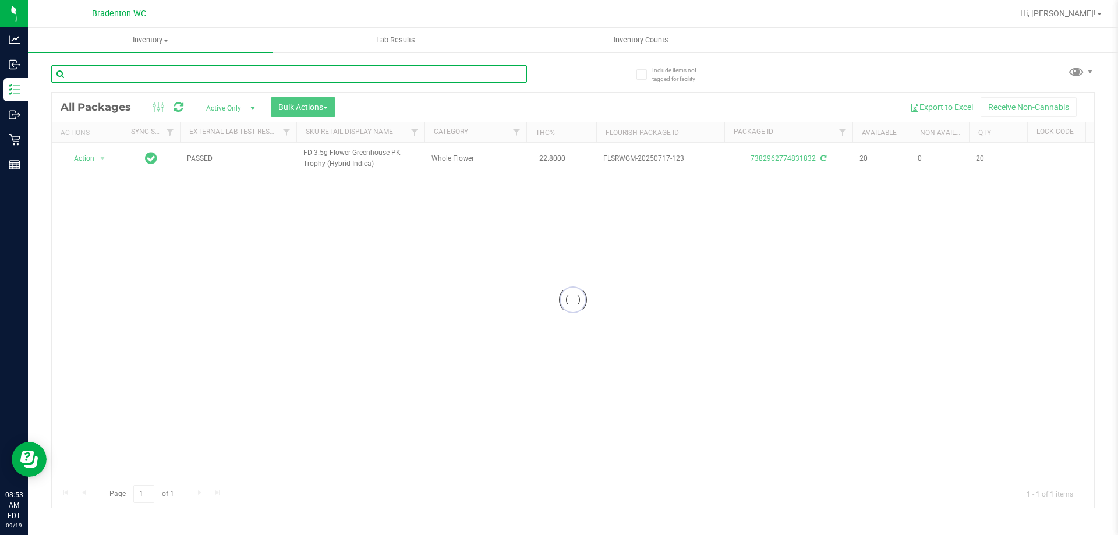
click at [488, 68] on input "text" at bounding box center [289, 73] width 476 height 17
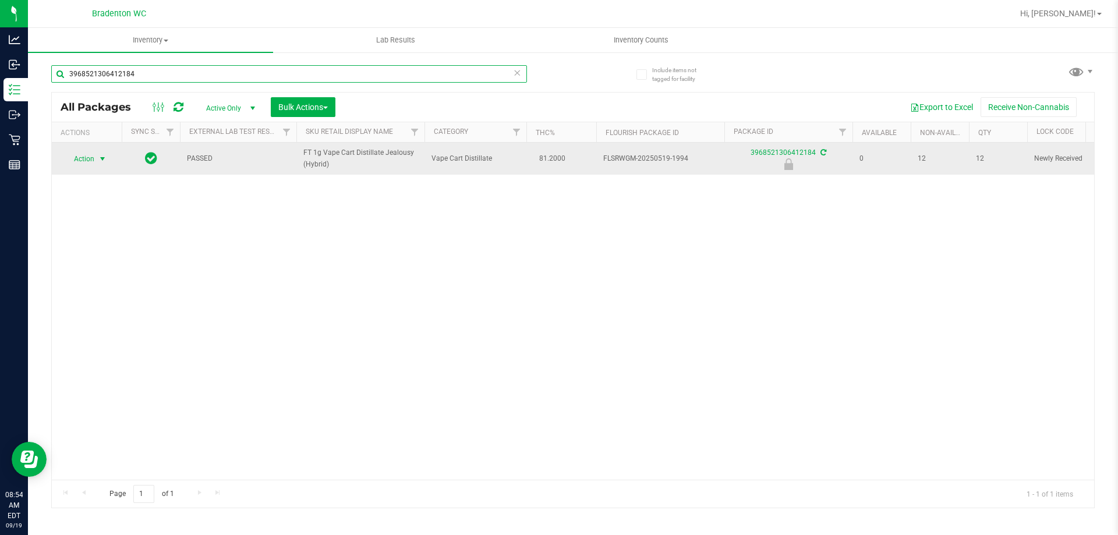
type input "3968521306412184"
click at [86, 151] on span "Action" at bounding box center [78, 159] width 31 height 16
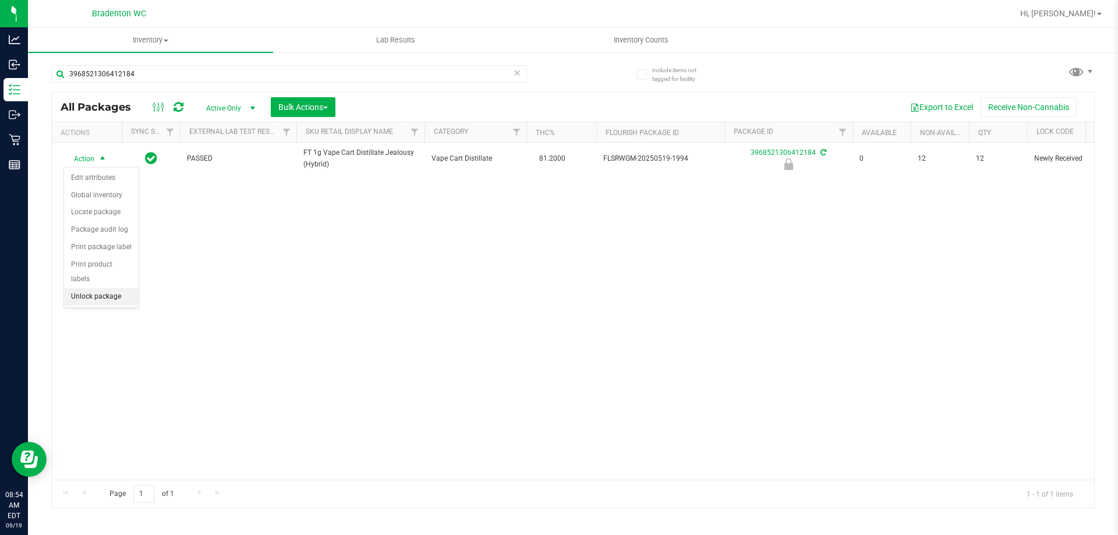
click at [111, 288] on li "Unlock package" at bounding box center [101, 296] width 75 height 17
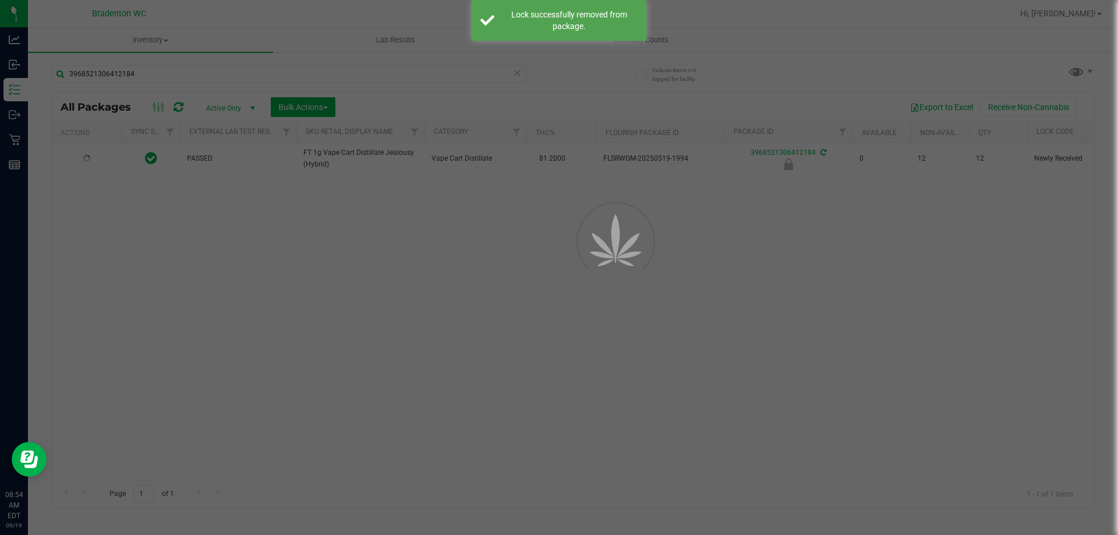
click at [153, 281] on div at bounding box center [559, 267] width 1118 height 535
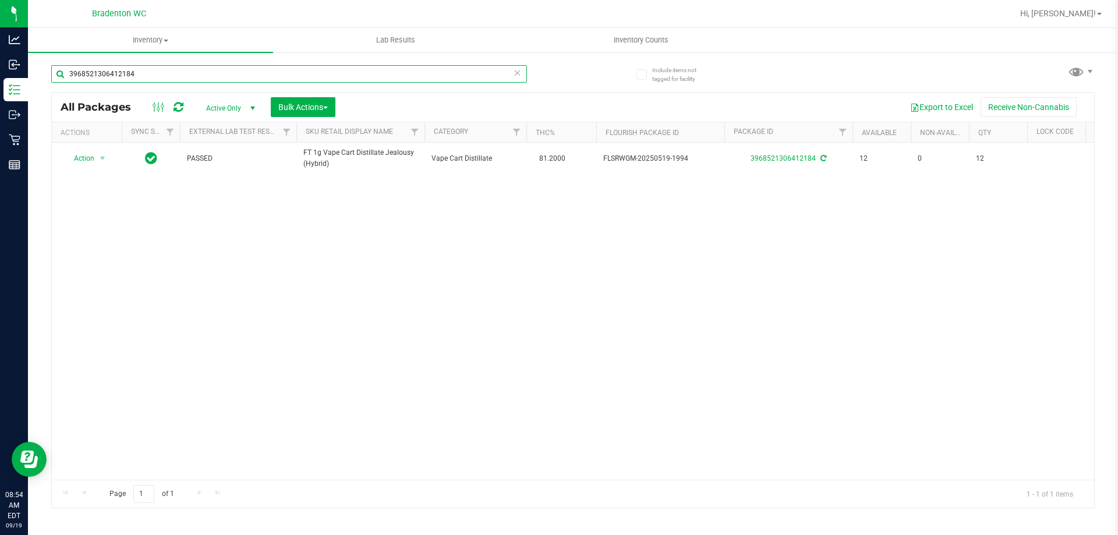
click at [175, 74] on input "3968521306412184" at bounding box center [289, 73] width 476 height 17
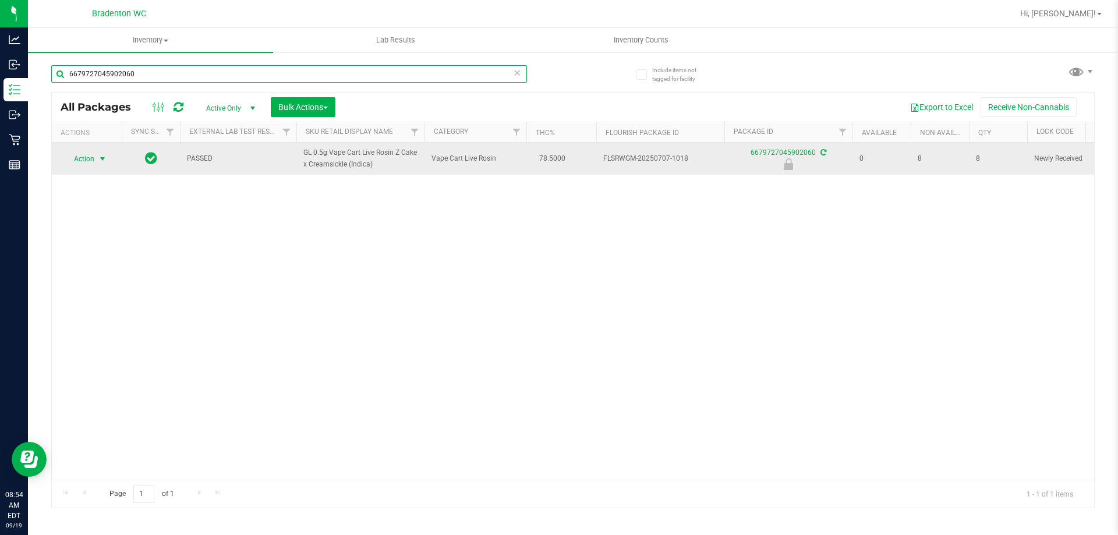
type input "6679727045902060"
click at [102, 159] on span "select" at bounding box center [102, 158] width 9 height 9
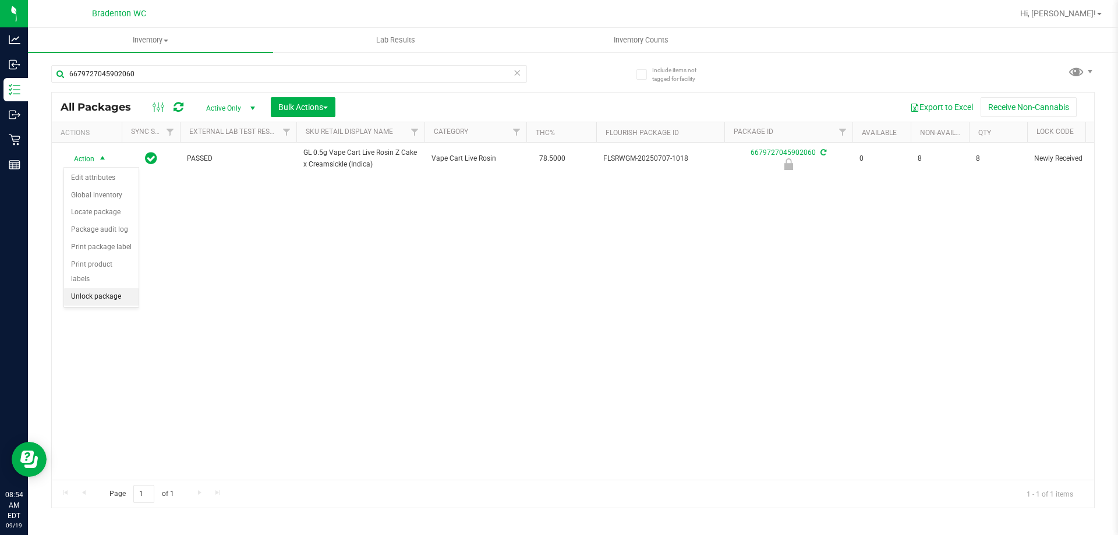
click at [92, 288] on li "Unlock package" at bounding box center [101, 296] width 75 height 17
